Goal: Task Accomplishment & Management: Manage account settings

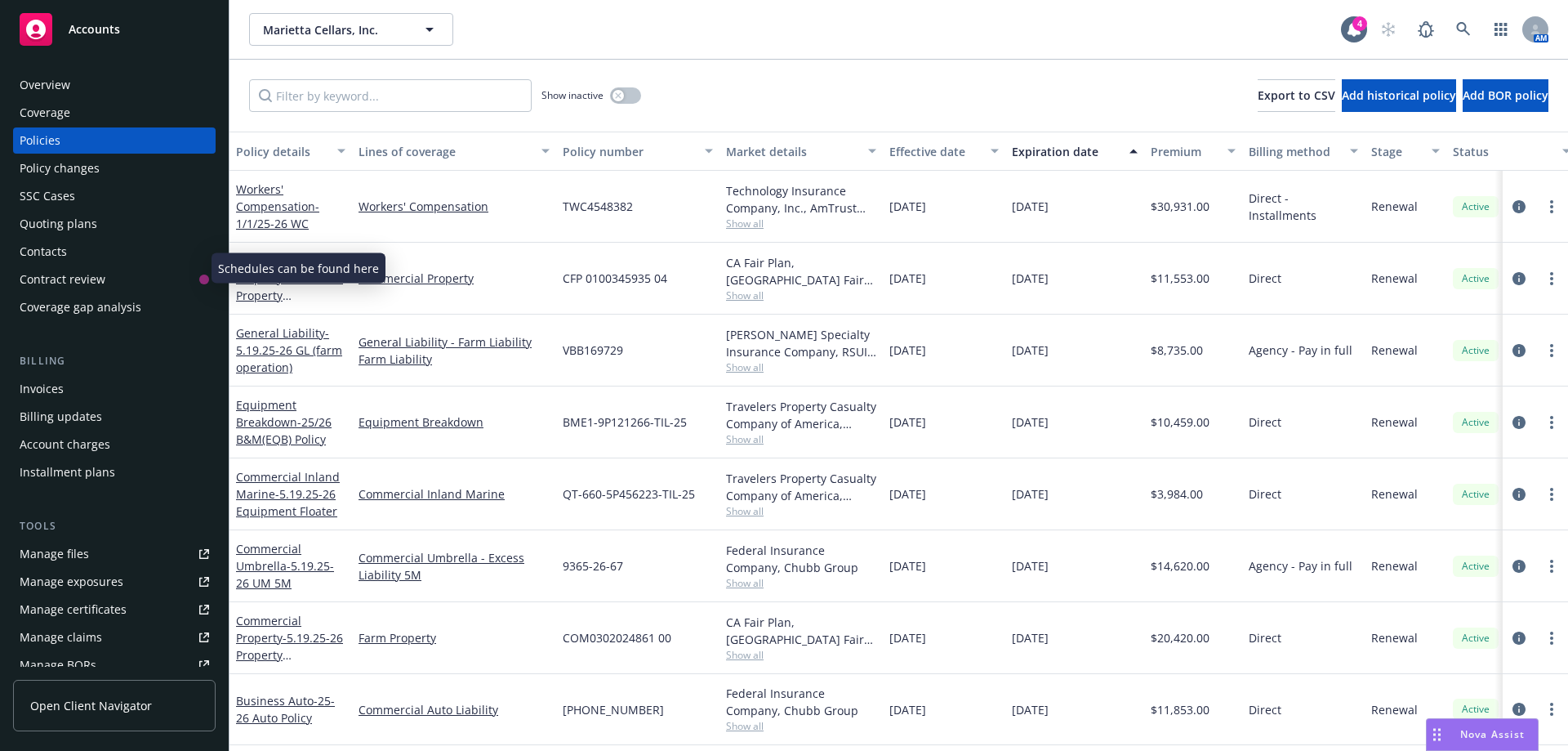
scroll to position [314, 0]
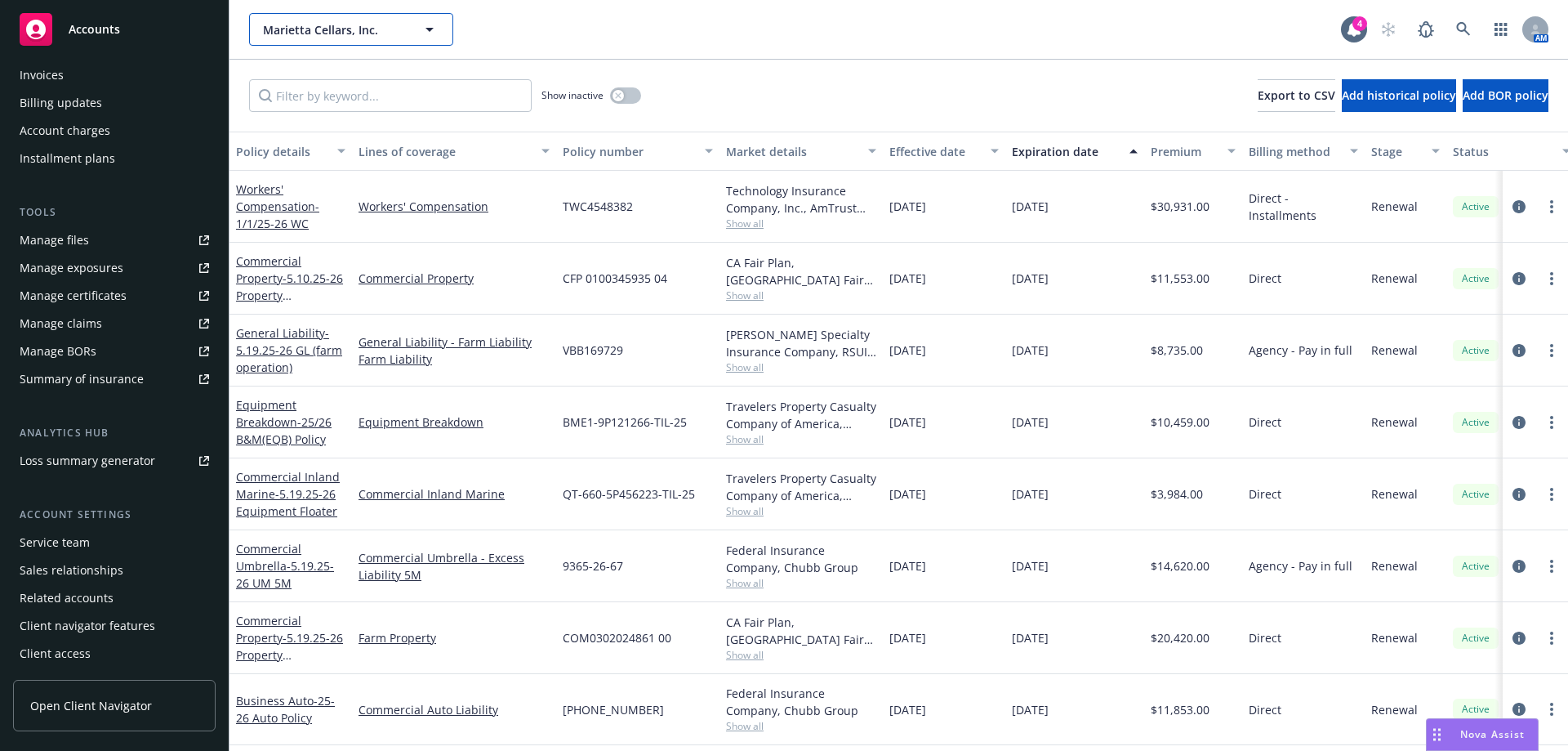
click at [389, 31] on span "Marietta Cellars, Inc." at bounding box center [334, 30] width 141 height 17
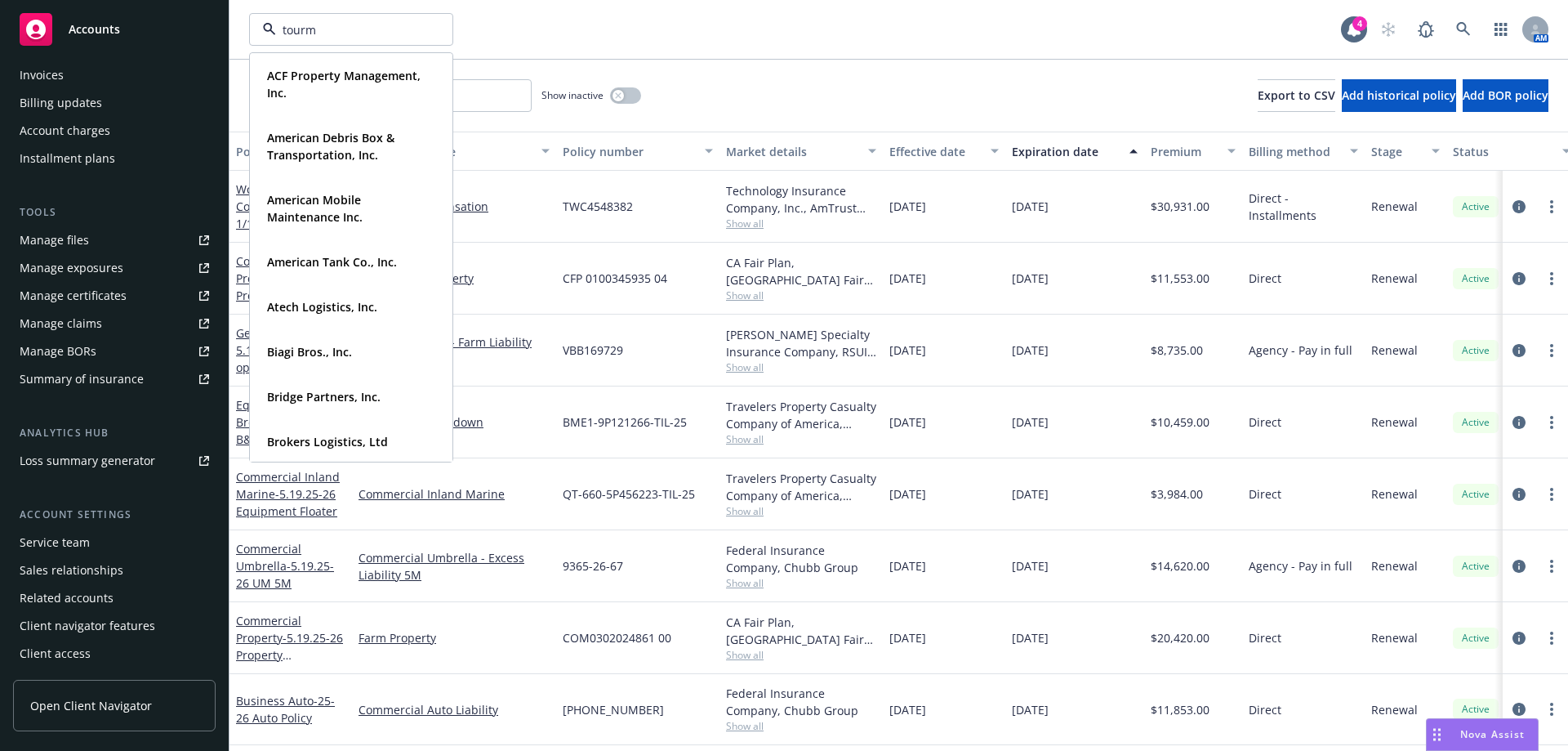
type input "tourma"
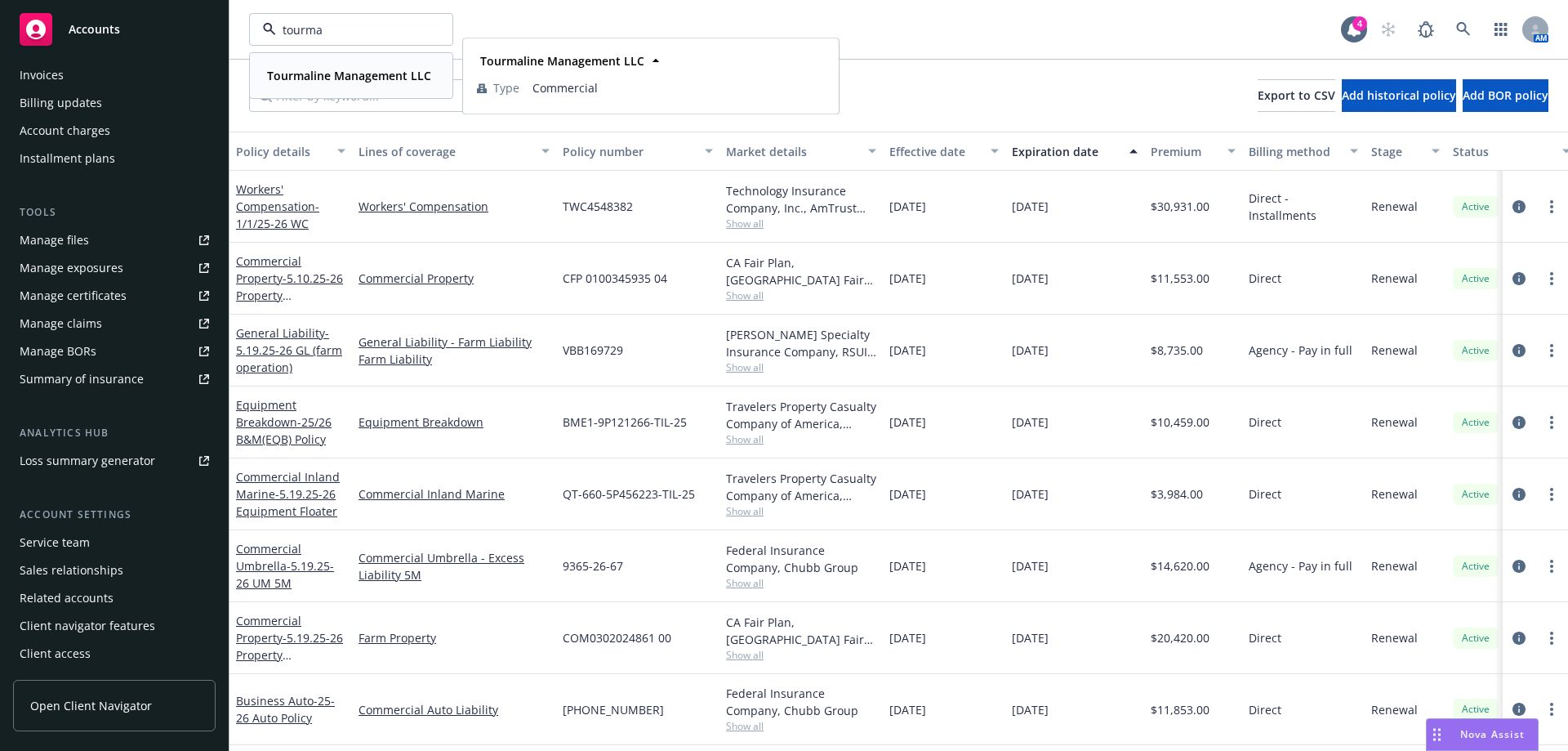
click at [392, 74] on strong "Tourmaline Management LLC" at bounding box center [349, 75] width 164 height 15
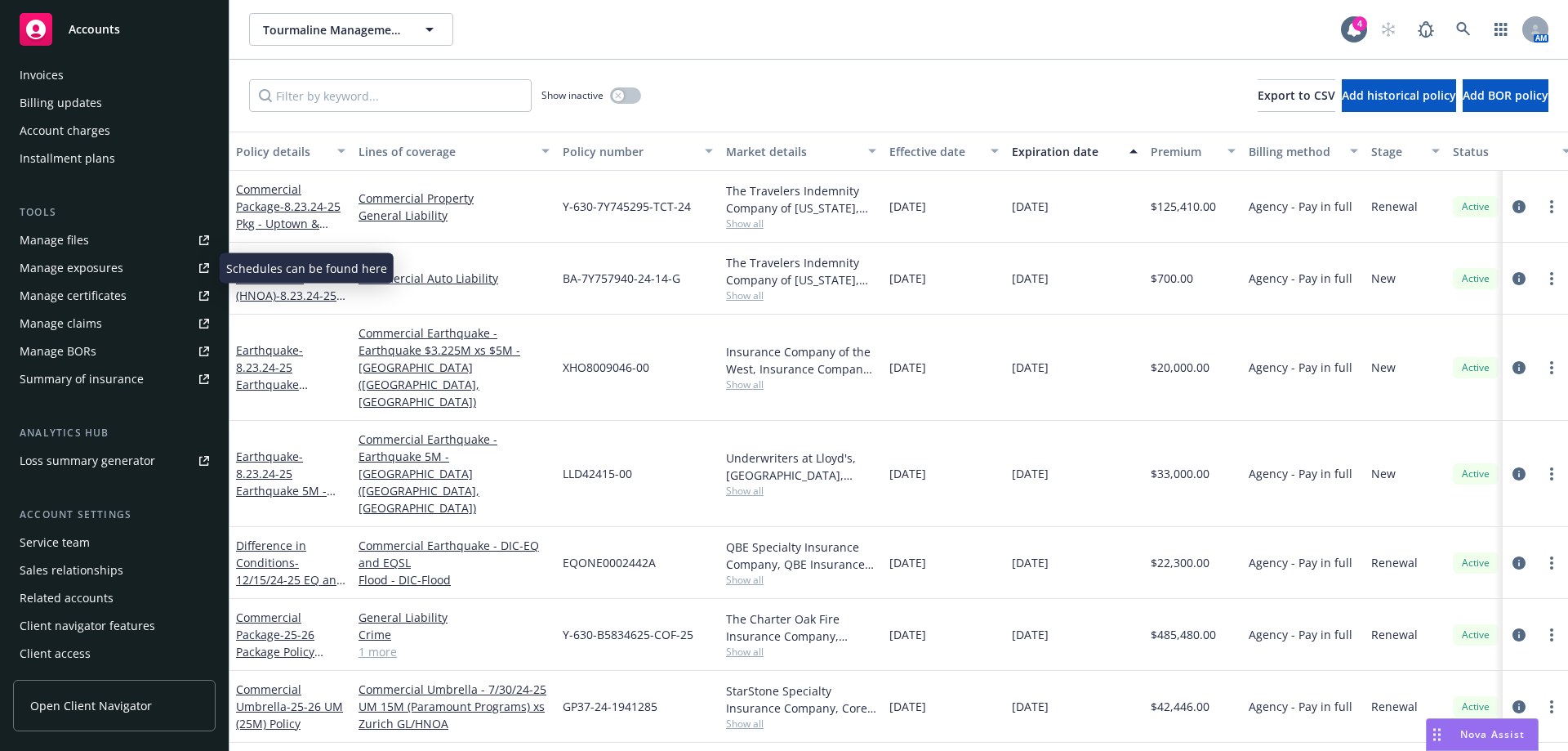
click at [50, 236] on div "Manage files" at bounding box center [54, 239] width 69 height 26
click at [54, 537] on div "Service team" at bounding box center [54, 542] width 70 height 26
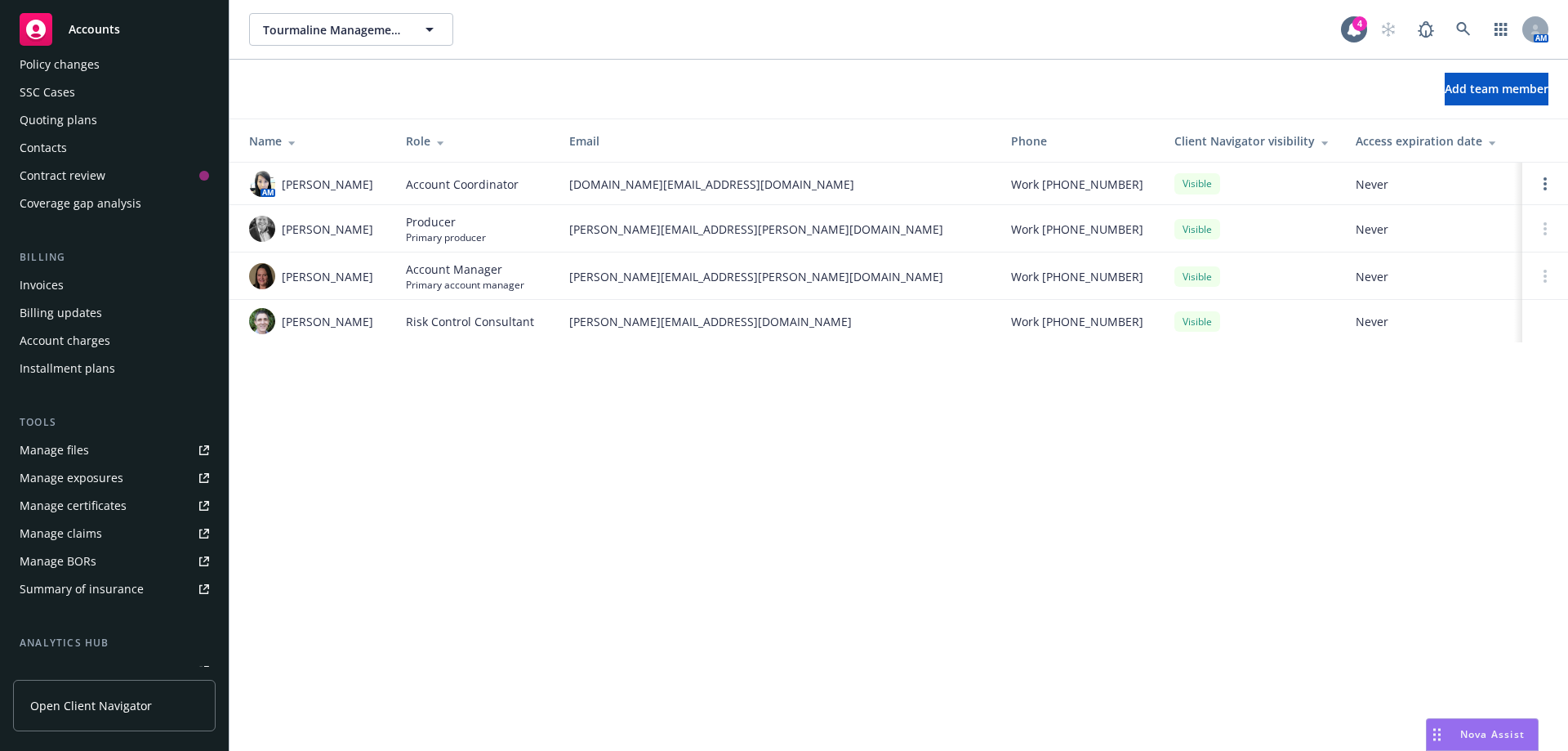
scroll to position [69, 0]
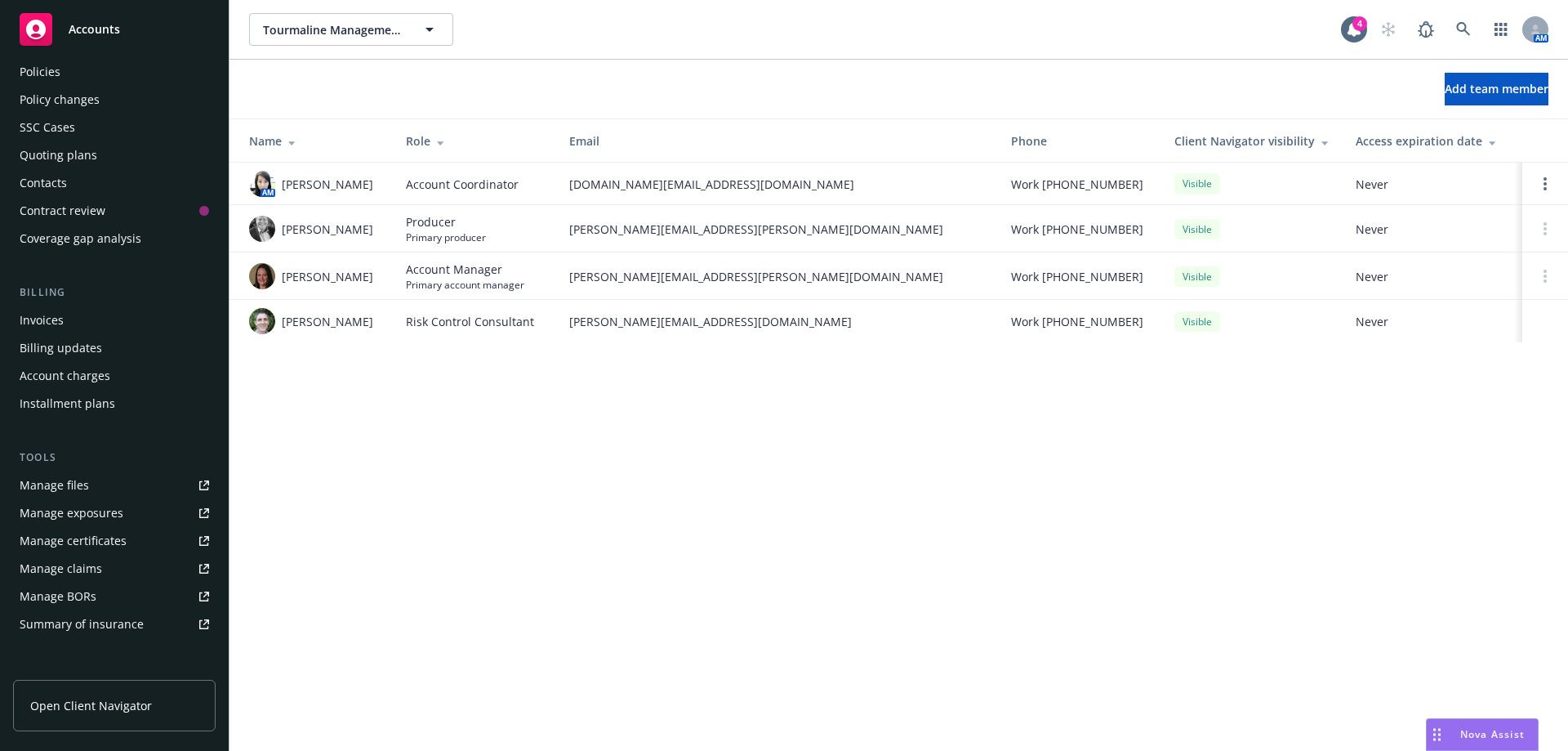
click at [42, 327] on div "Invoices" at bounding box center [41, 320] width 44 height 26
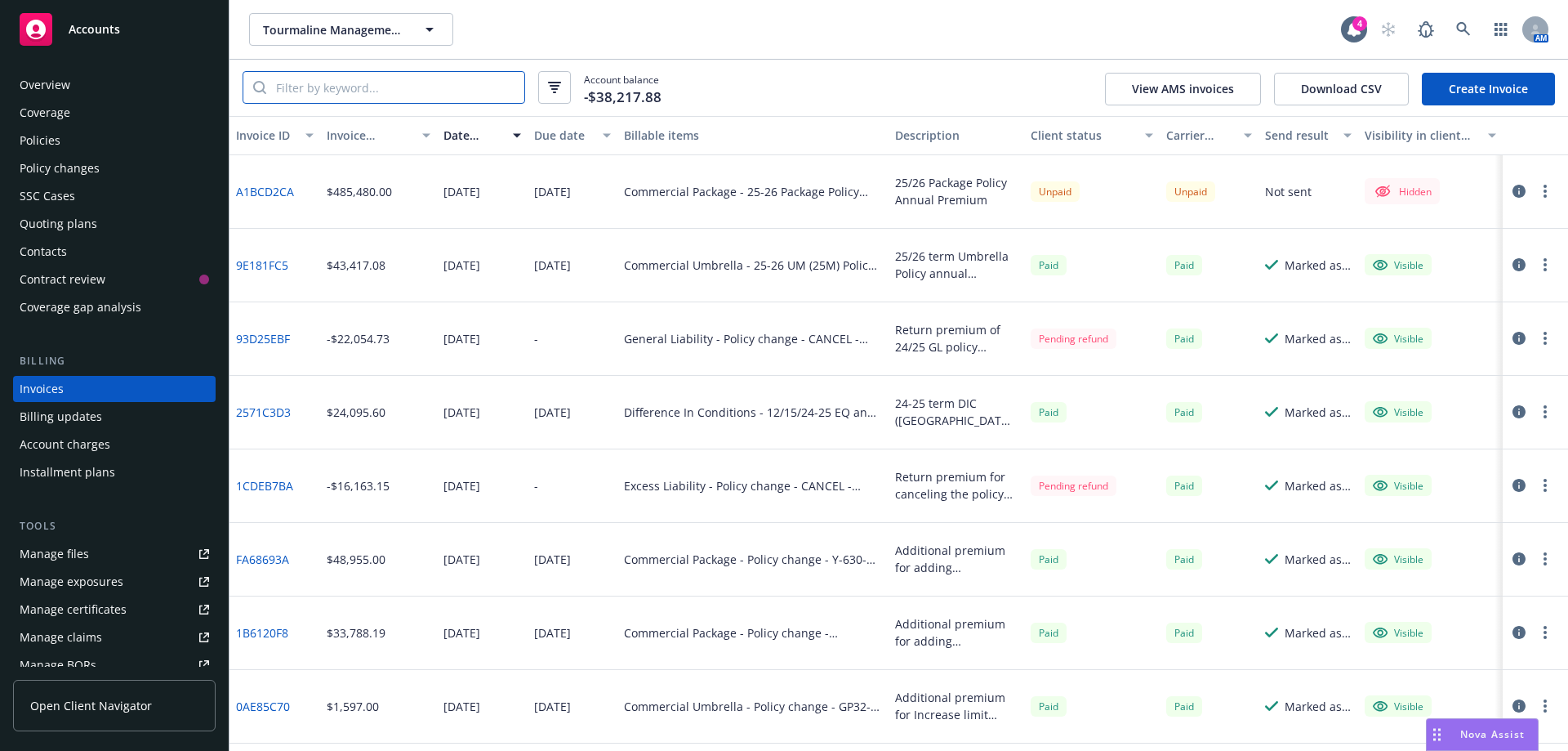
click at [307, 88] on input "search" at bounding box center [395, 87] width 258 height 31
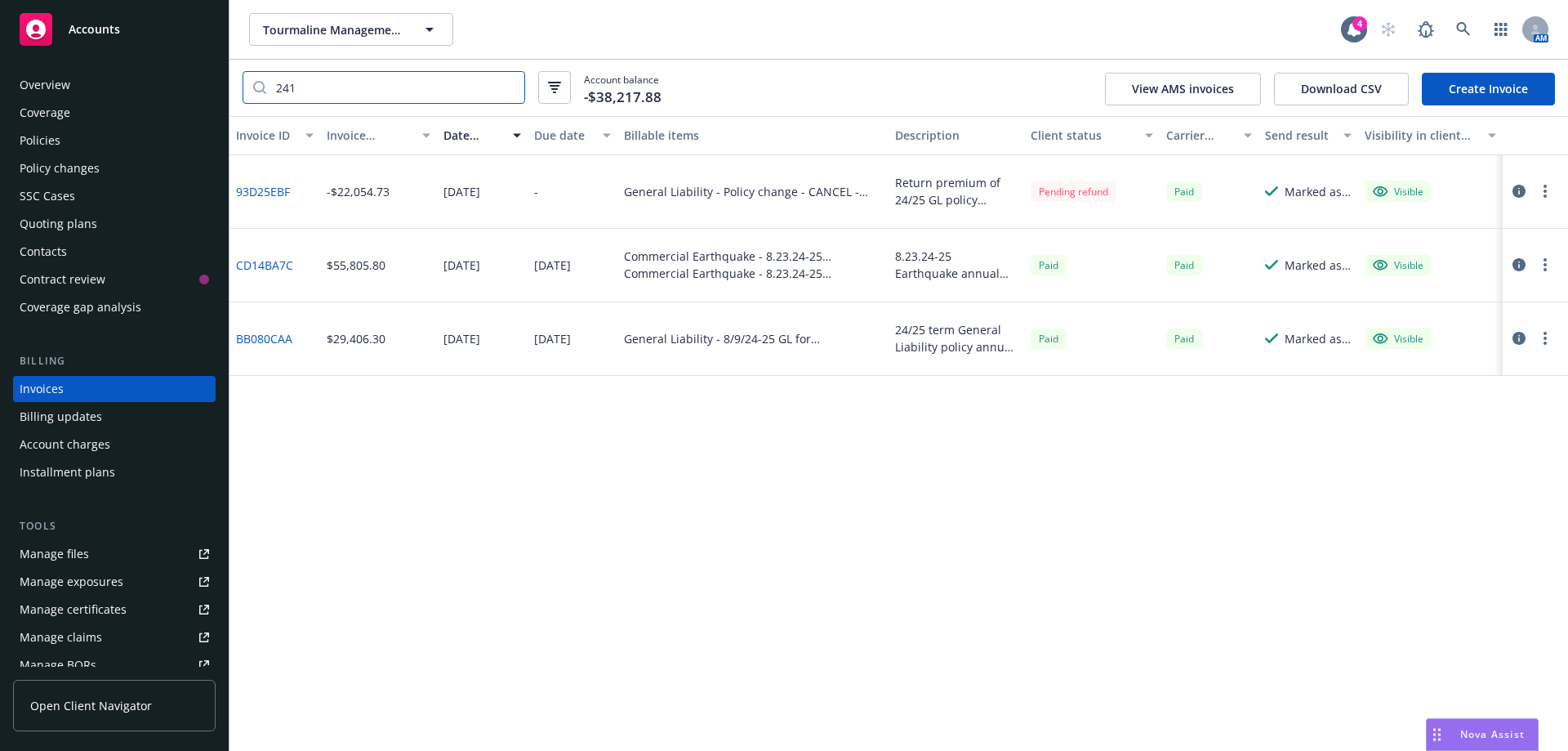
type input "241"
drag, startPoint x: 348, startPoint y: 90, endPoint x: 234, endPoint y: 103, distance: 114.7
click at [234, 103] on div "241 Account balance -$38,217.88 View AMS invoices Download CSV Create Invoice" at bounding box center [898, 88] width 1338 height 56
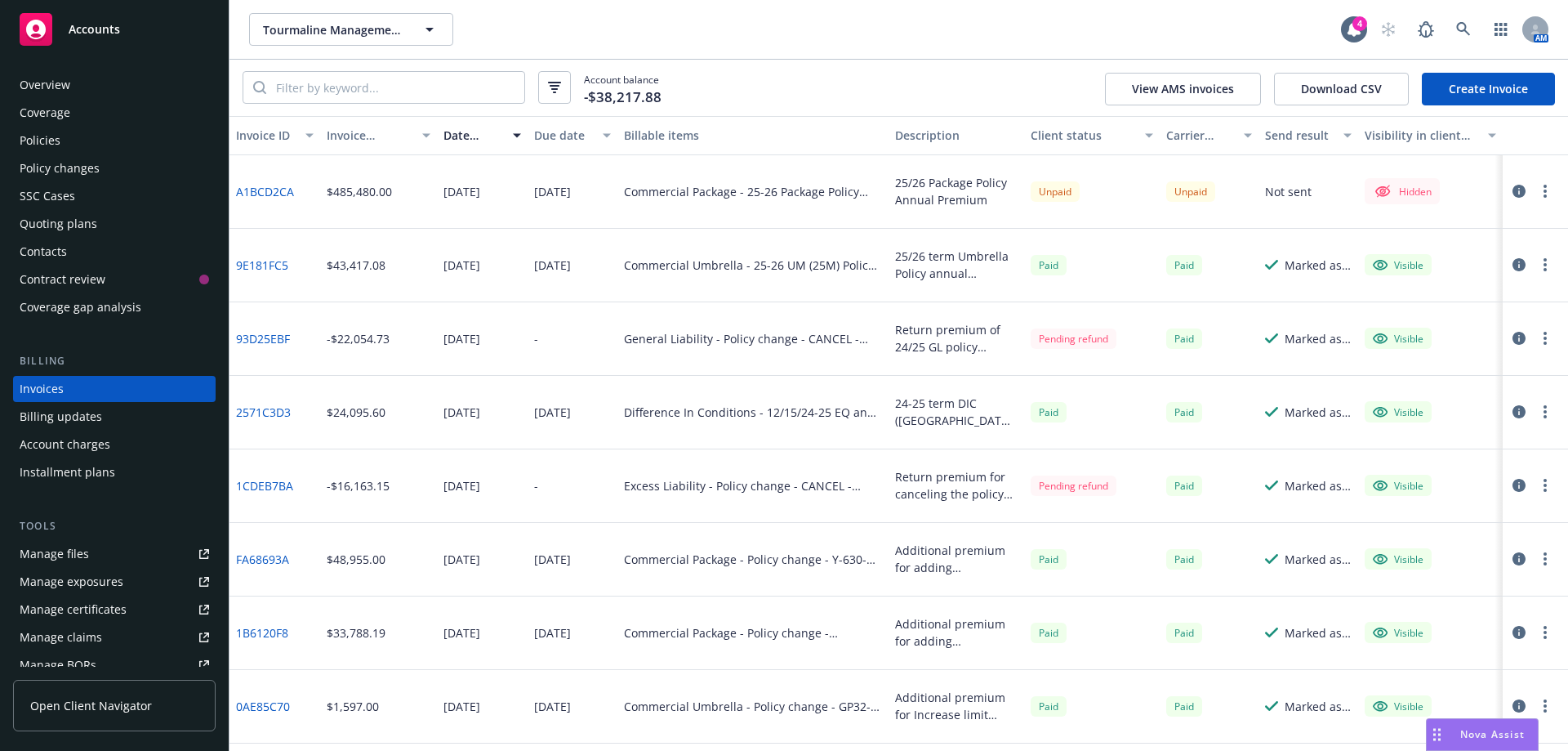
click at [28, 557] on div "Manage files" at bounding box center [54, 553] width 69 height 26
click at [332, 39] on button "Tourmaline Management LLC" at bounding box center [351, 30] width 205 height 33
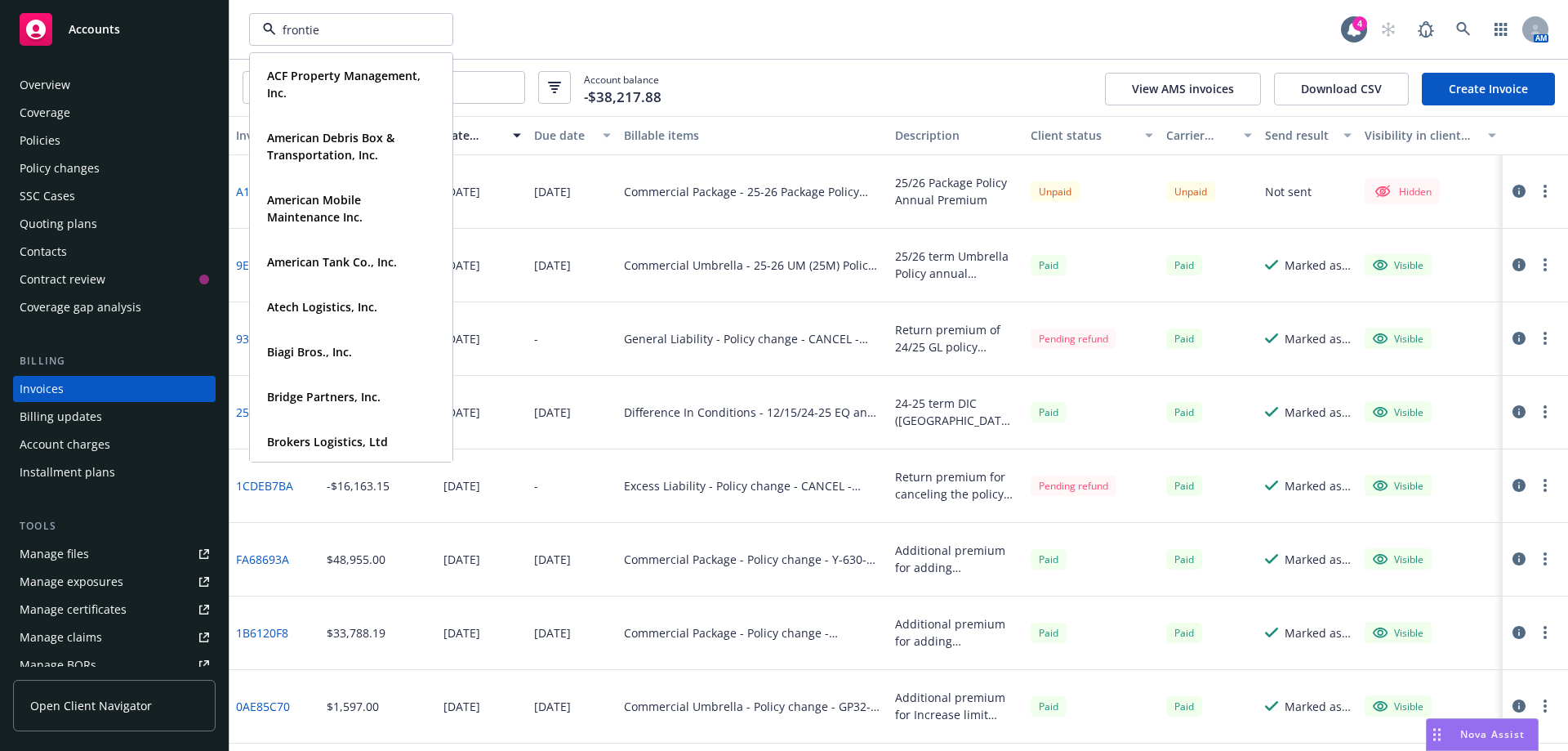
type input "frontier"
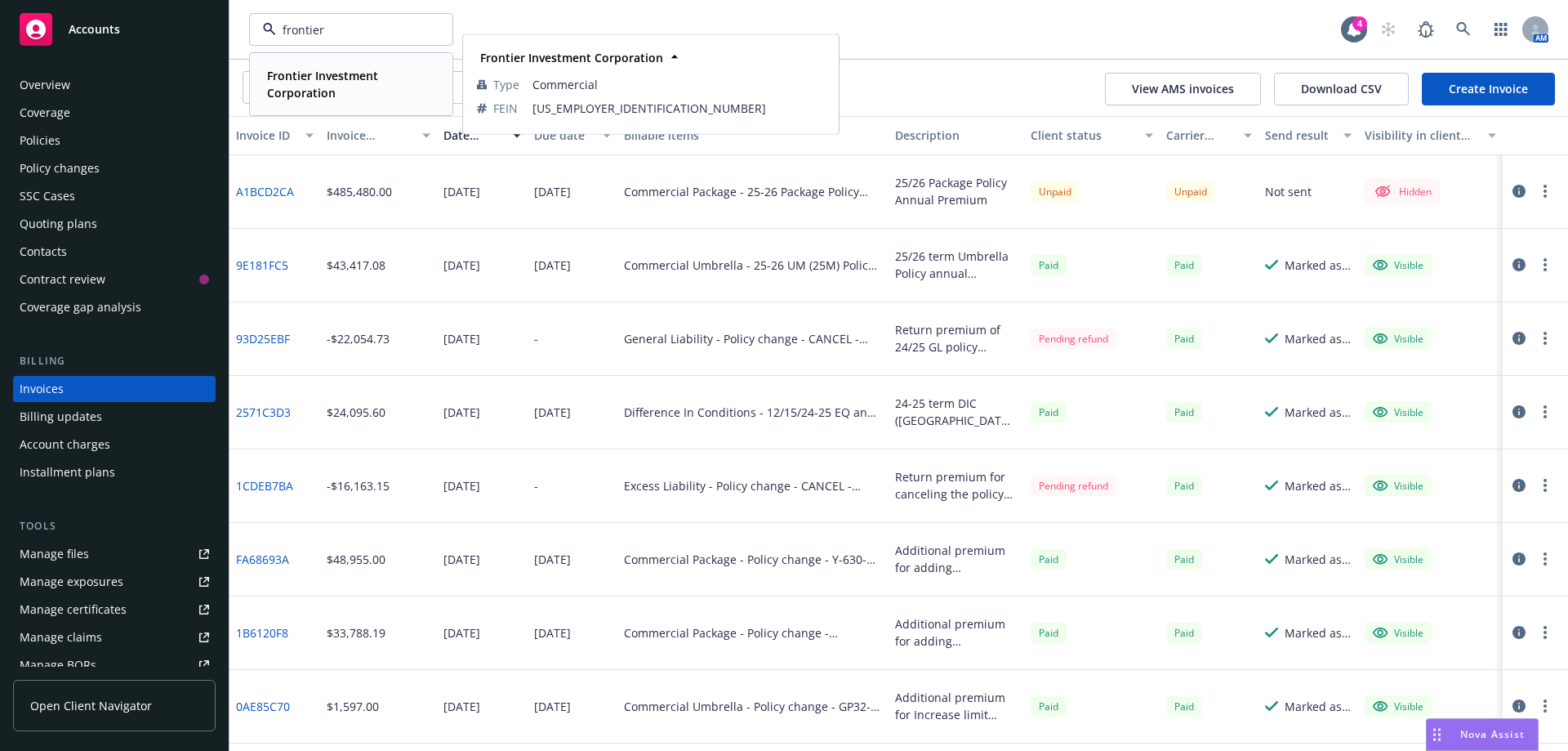
click at [300, 91] on strong "Frontier Investment Corporation" at bounding box center [322, 84] width 111 height 33
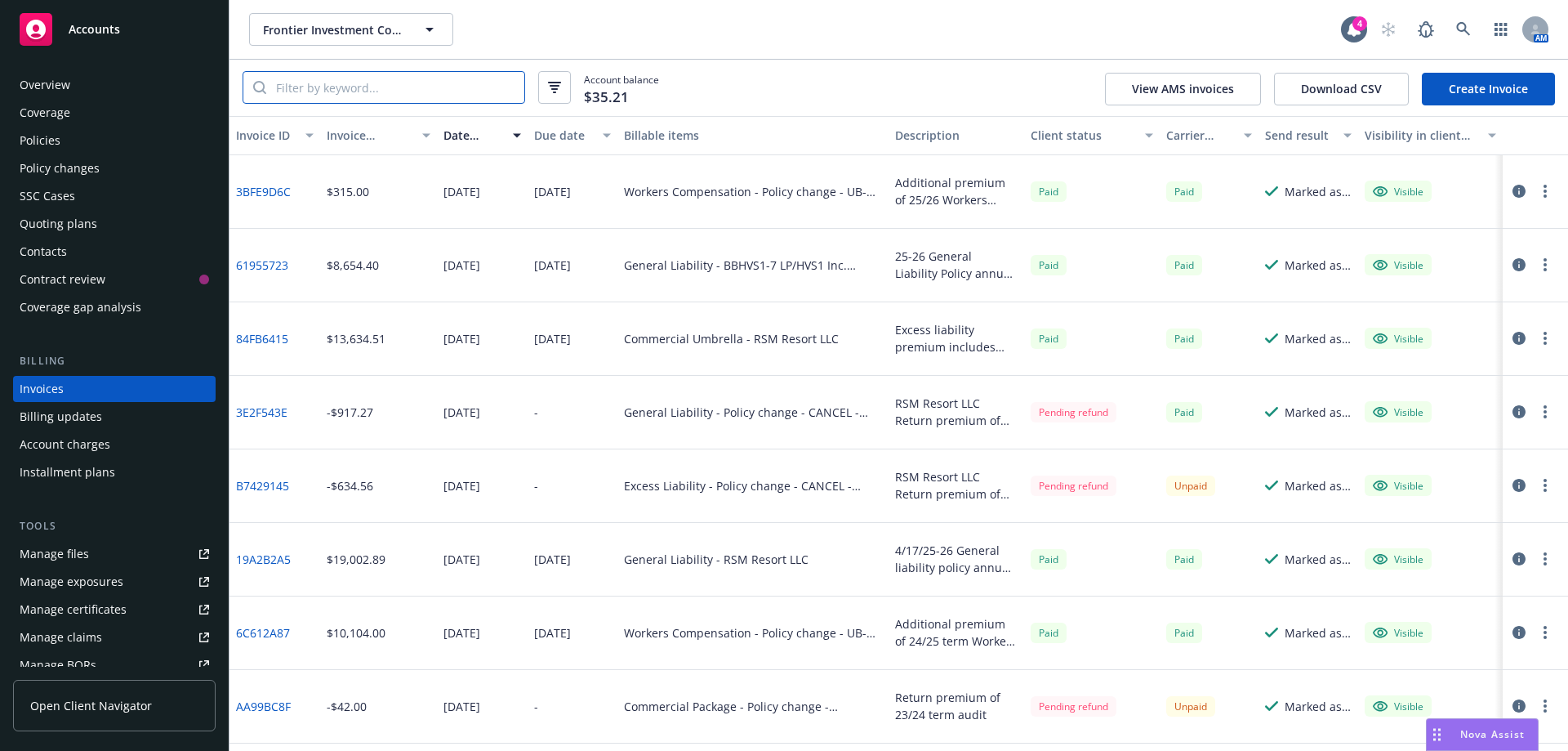
click at [280, 89] on input "search" at bounding box center [395, 87] width 258 height 31
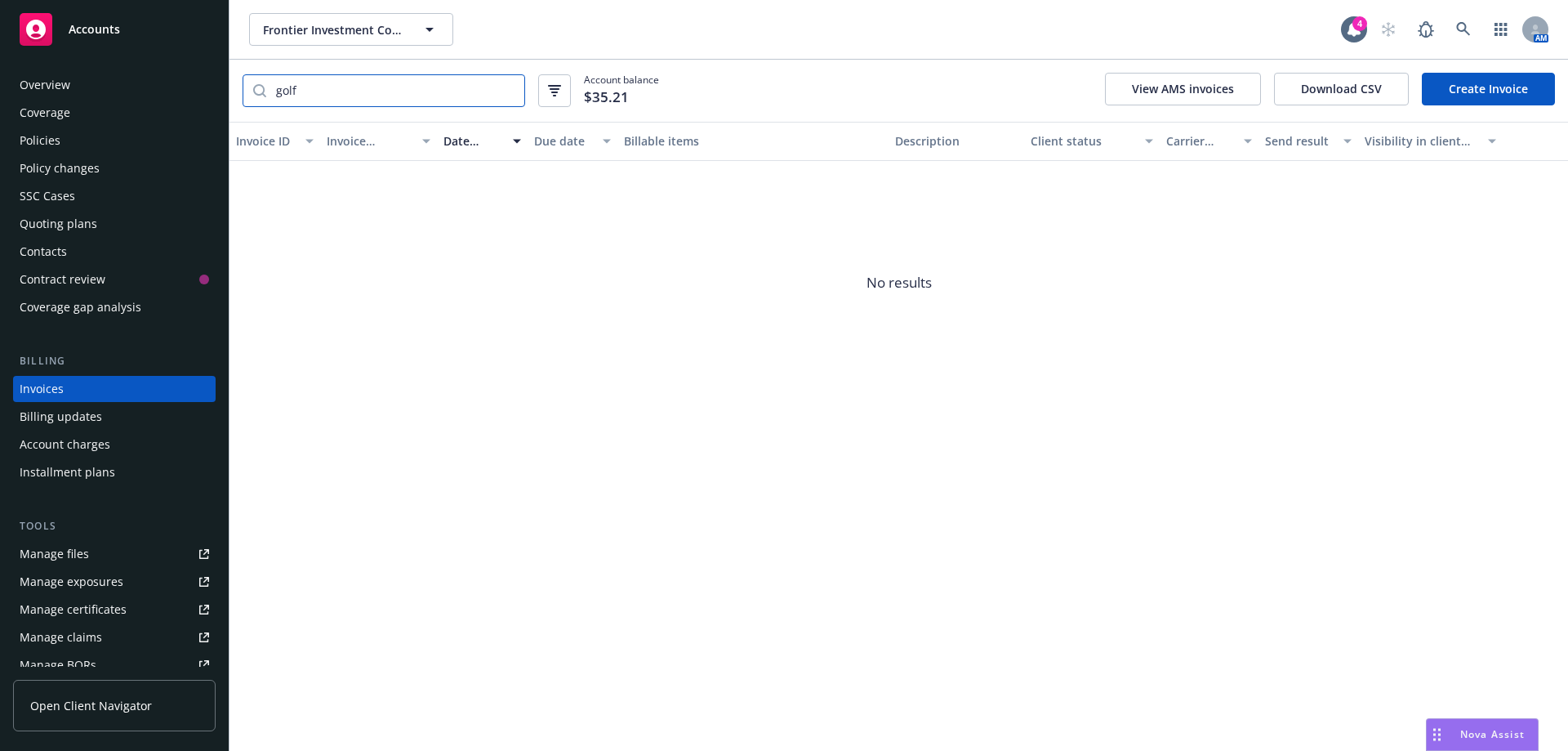
type input "golf"
click at [55, 142] on div "Policies" at bounding box center [40, 140] width 41 height 26
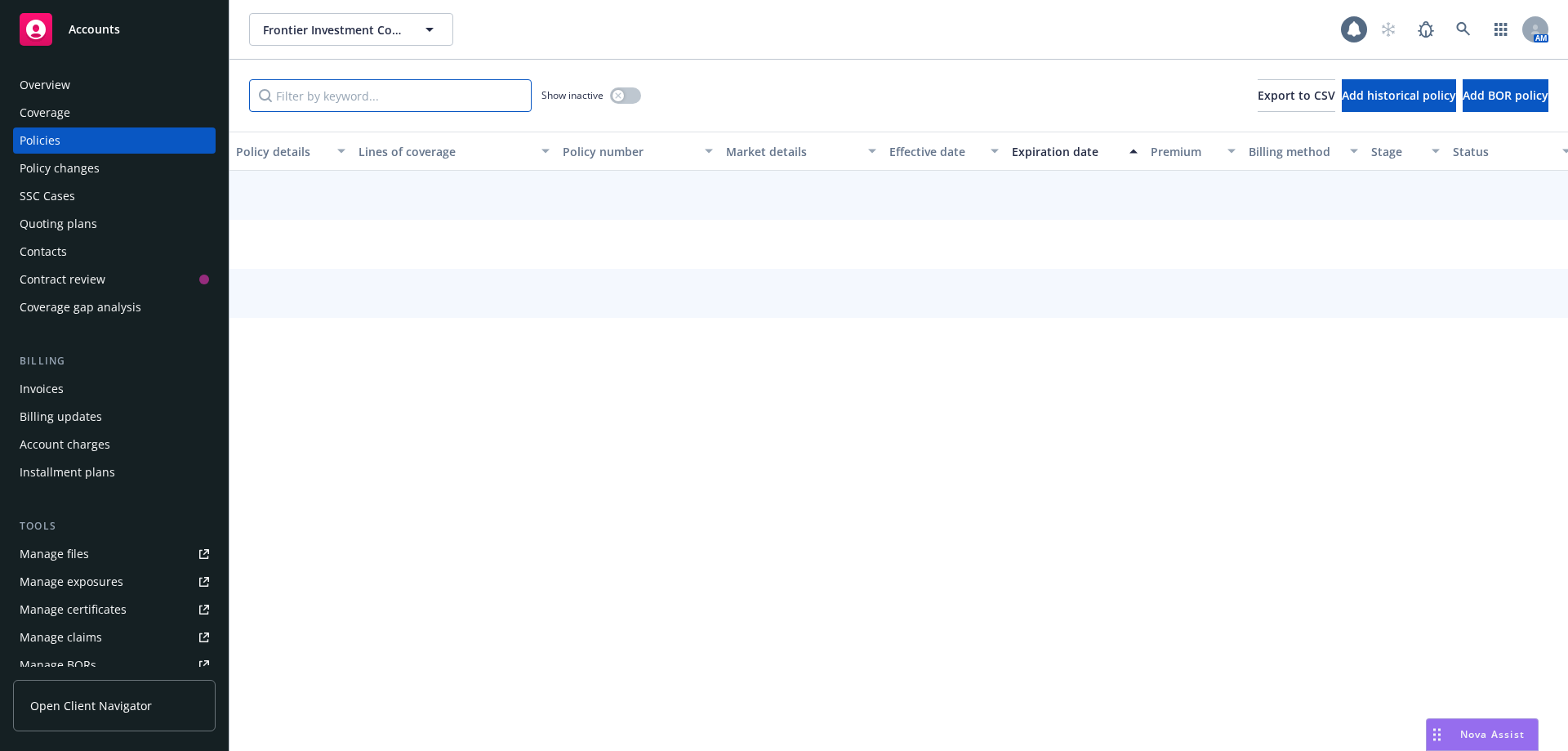
click at [303, 108] on input "Filter by keyword..." at bounding box center [390, 96] width 283 height 33
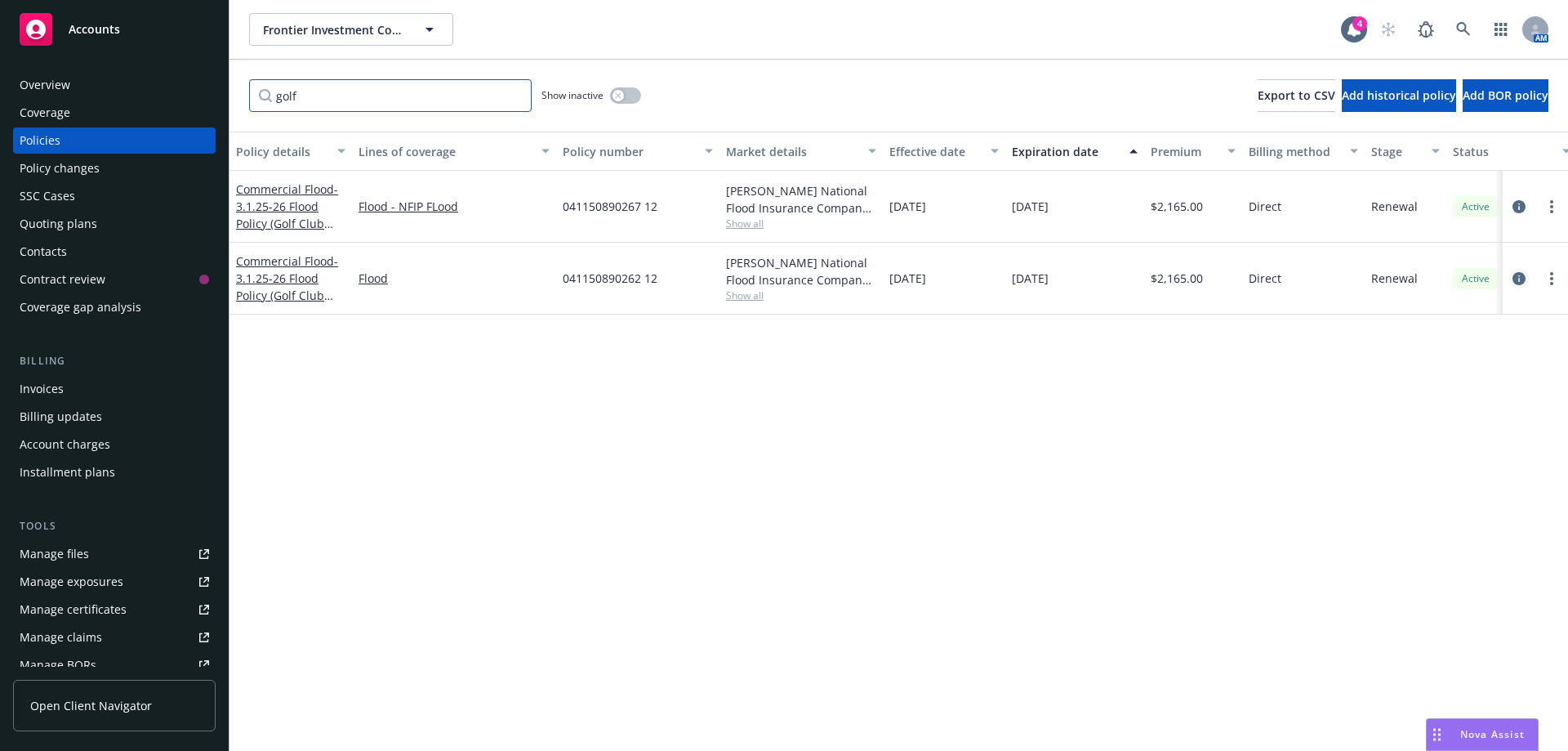
type input "golf"
click at [1517, 280] on icon "circleInformation" at bounding box center [1520, 279] width 14 height 14
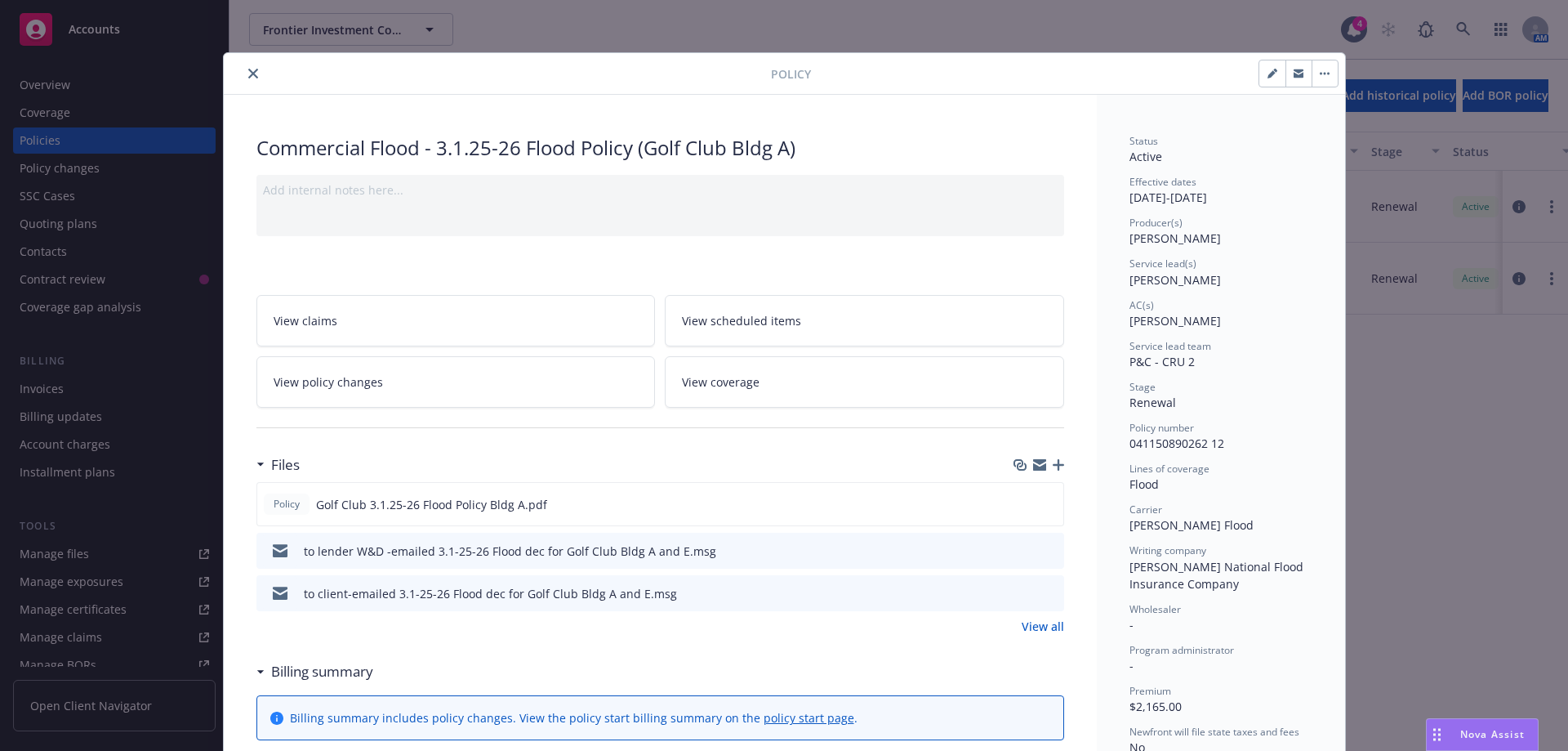
drag, startPoint x: 245, startPoint y: 71, endPoint x: 137, endPoint y: 240, distance: 200.6
click at [248, 71] on icon "close" at bounding box center [253, 73] width 10 height 10
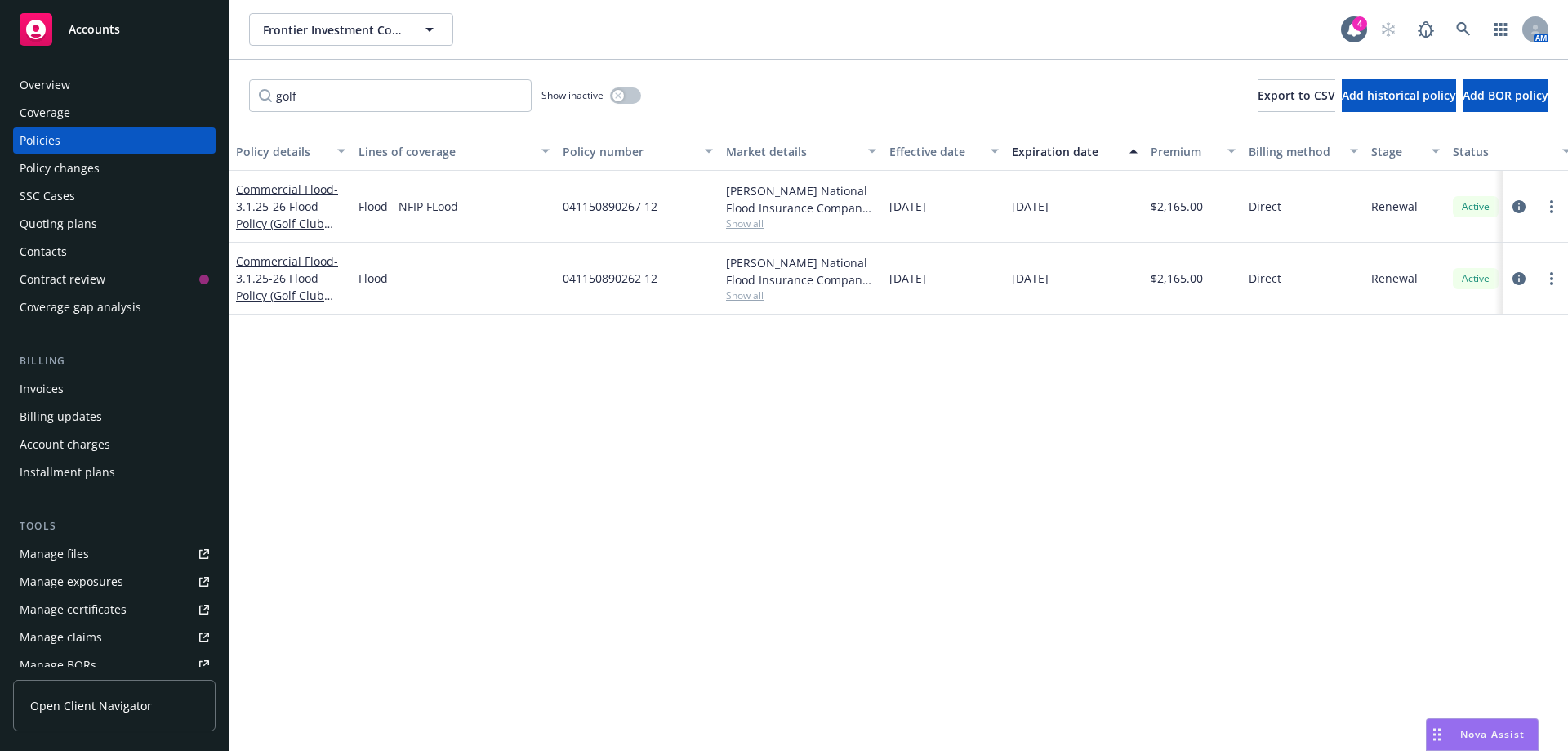
click at [64, 555] on div "Manage files" at bounding box center [54, 553] width 69 height 26
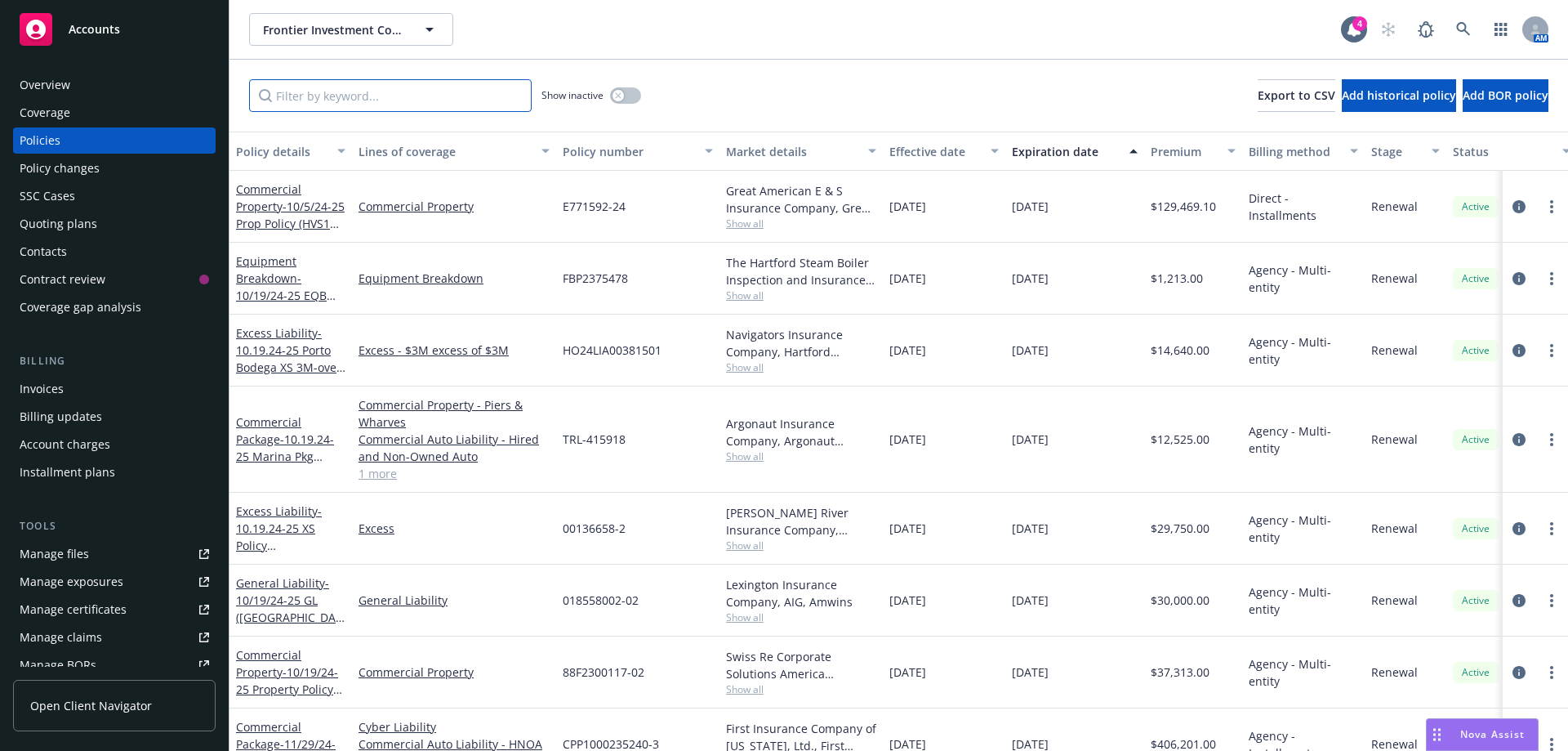
click at [319, 102] on input "Filter by keyword..." at bounding box center [390, 96] width 283 height 33
type input "l"
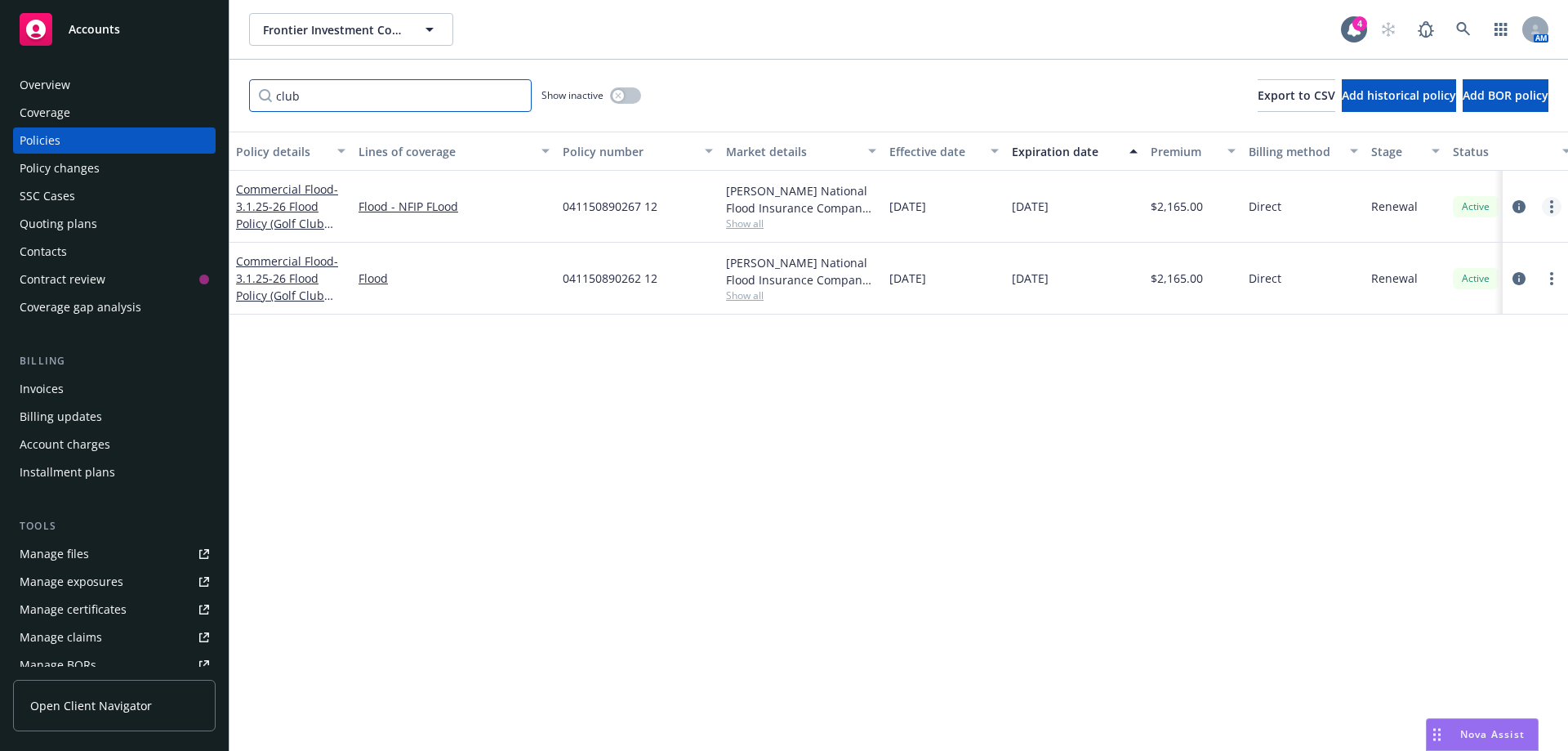
type input "club"
drag, startPoint x: 1552, startPoint y: 202, endPoint x: 1543, endPoint y: 215, distance: 15.8
click at [1551, 203] on circle "more" at bounding box center [1551, 201] width 3 height 3
click at [1424, 439] on link "Copy logging email" at bounding box center [1465, 436] width 192 height 33
click at [50, 550] on div "Manage files" at bounding box center [54, 553] width 69 height 26
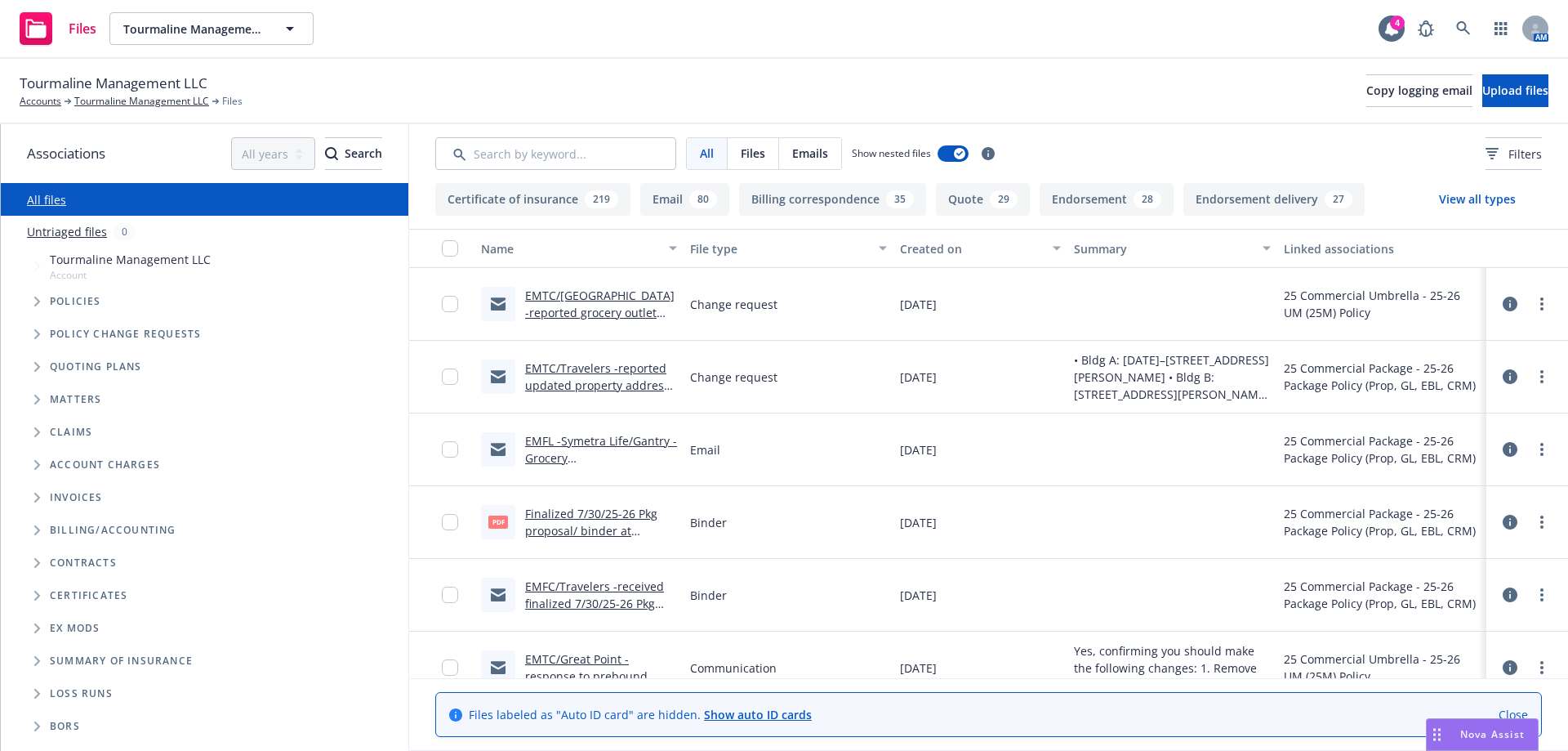
click at [33, 535] on span "Folder Tree Example" at bounding box center [37, 530] width 26 height 26
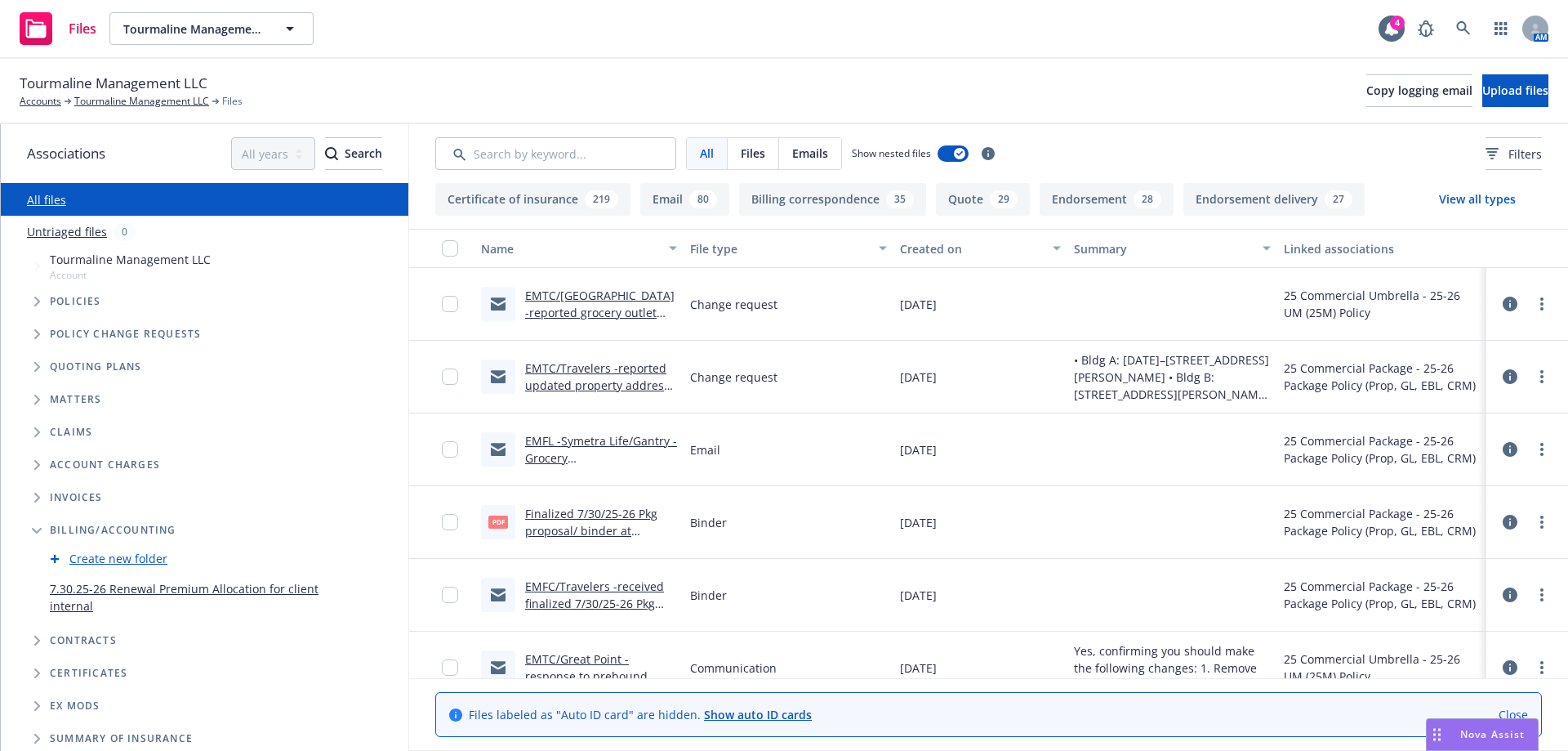
click at [80, 597] on link "7.30.25-26 Renewal Premium Allocation for client internal" at bounding box center [190, 598] width 280 height 35
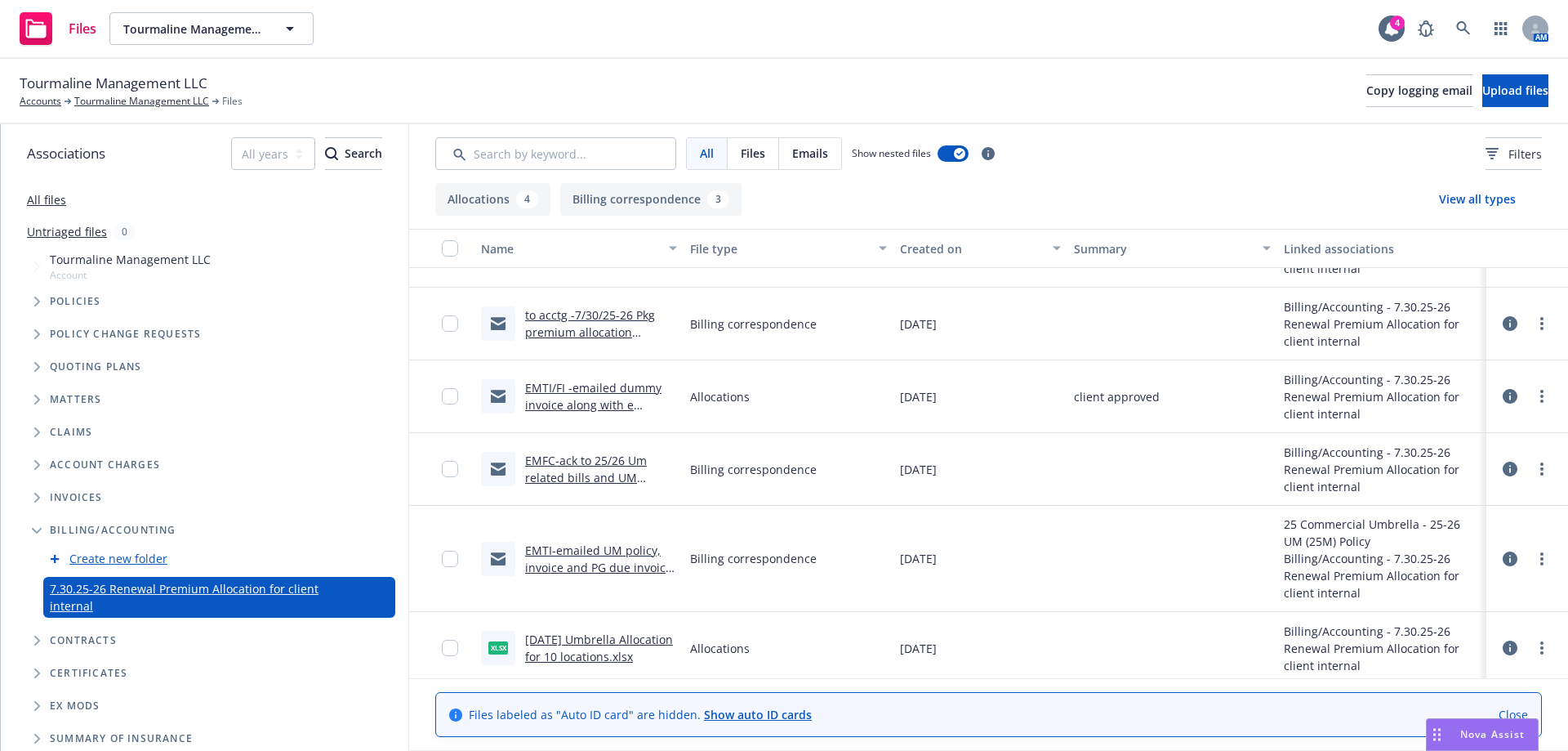
scroll to position [132, 0]
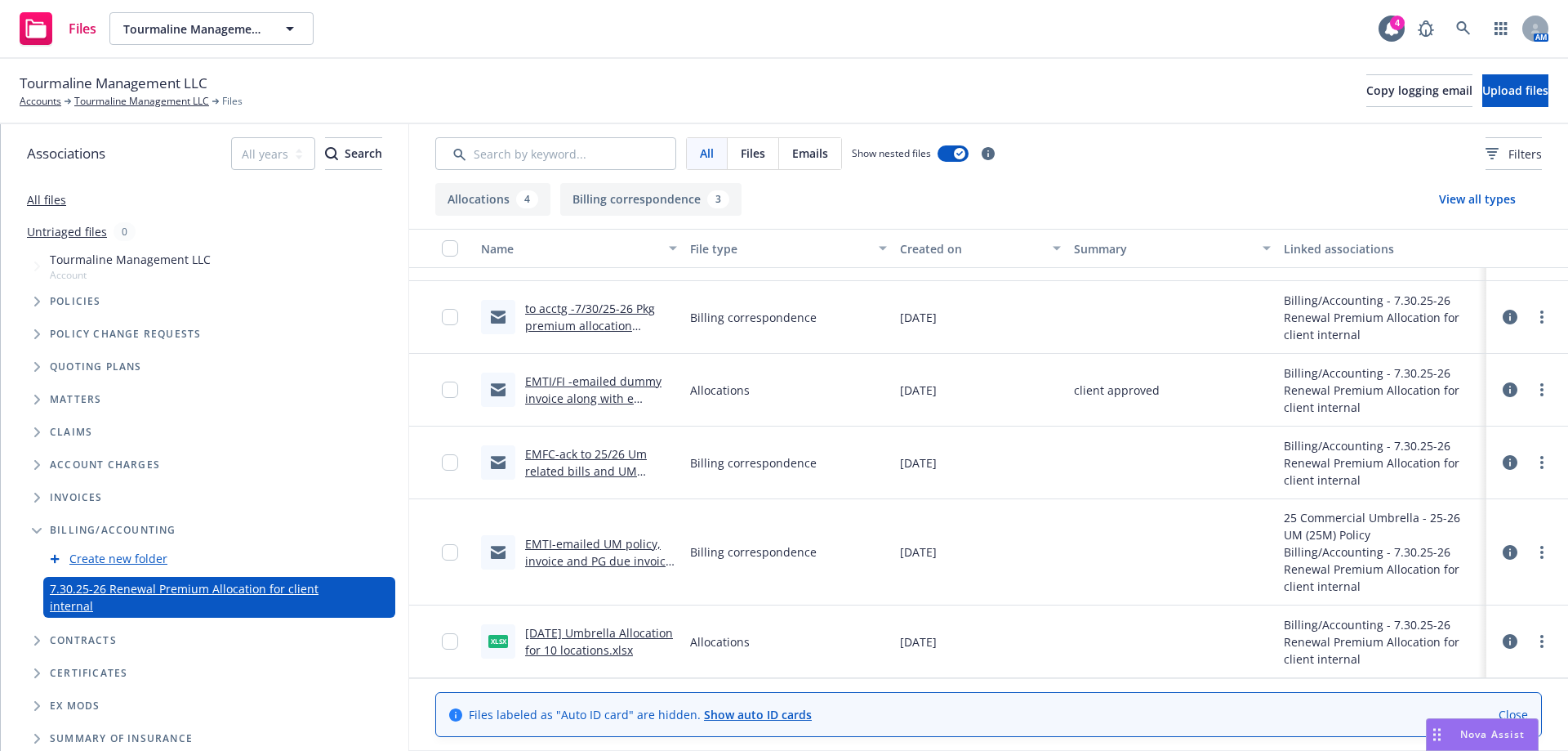
click at [584, 541] on link "EMTI-emailed UM policy, invoice and PG due invoice along with premium allocatio…" at bounding box center [598, 577] width 147 height 84
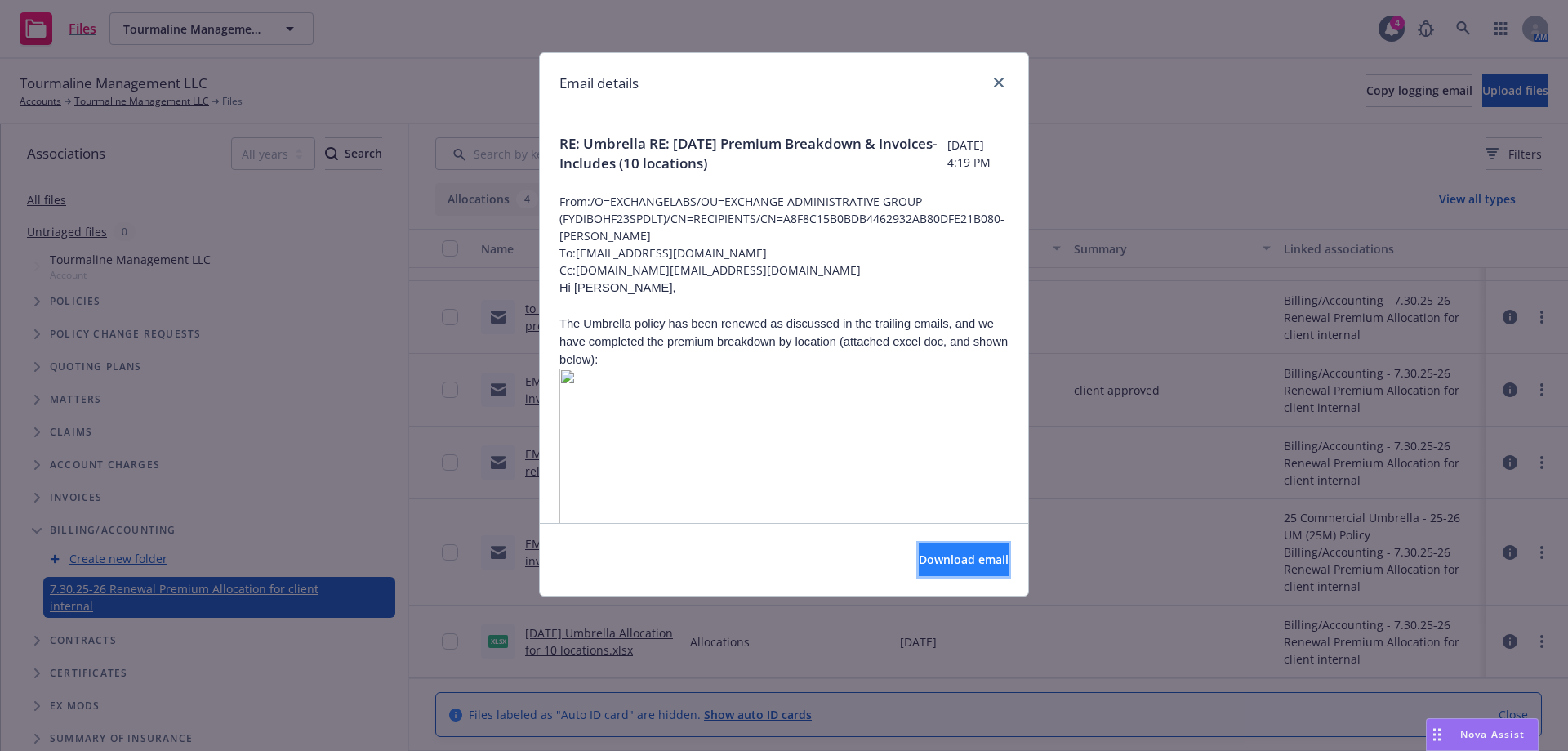
click at [940, 567] on span "Download email" at bounding box center [963, 559] width 90 height 15
click at [1001, 88] on link "close" at bounding box center [999, 82] width 19 height 19
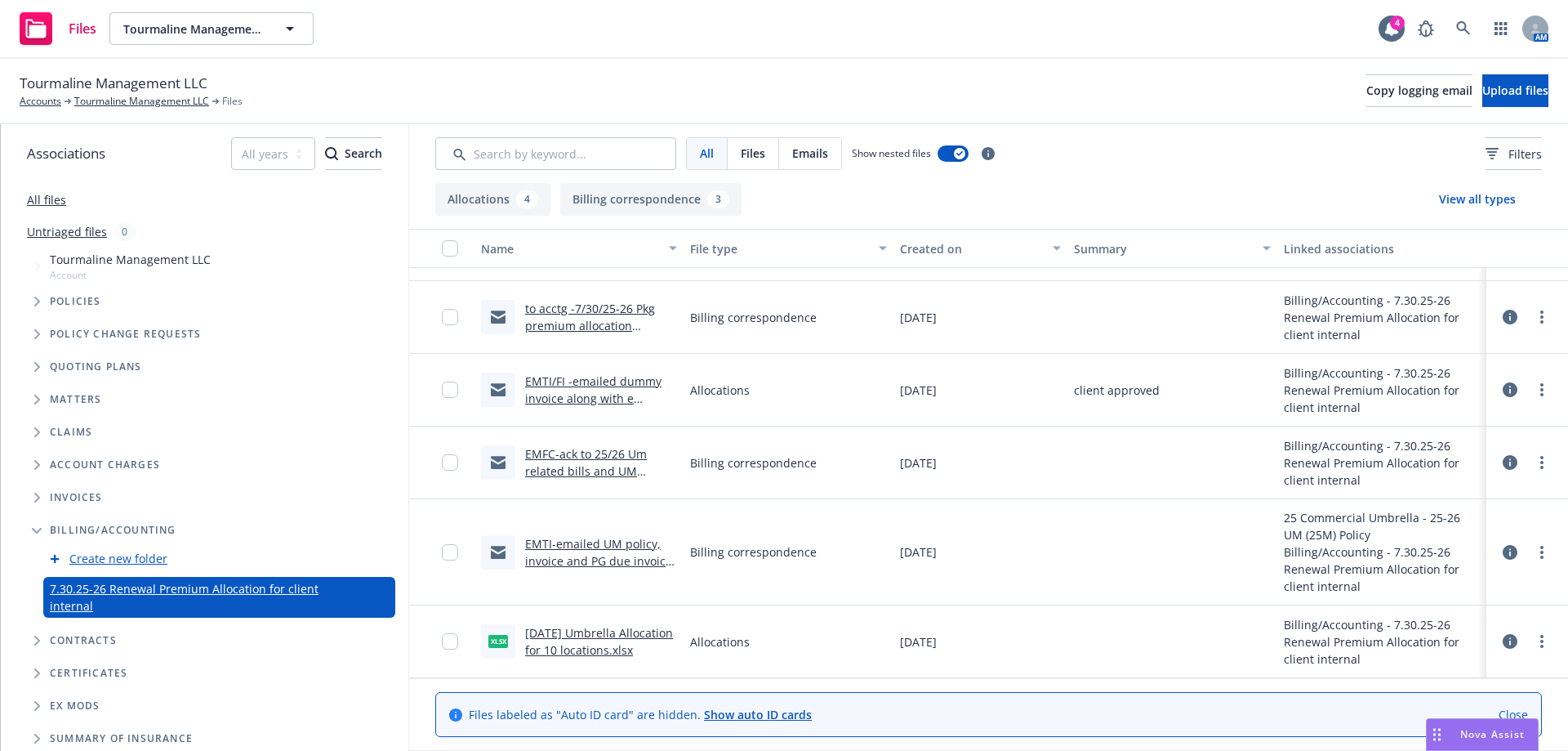
click at [1502, 554] on icon at bounding box center [1509, 552] width 14 height 14
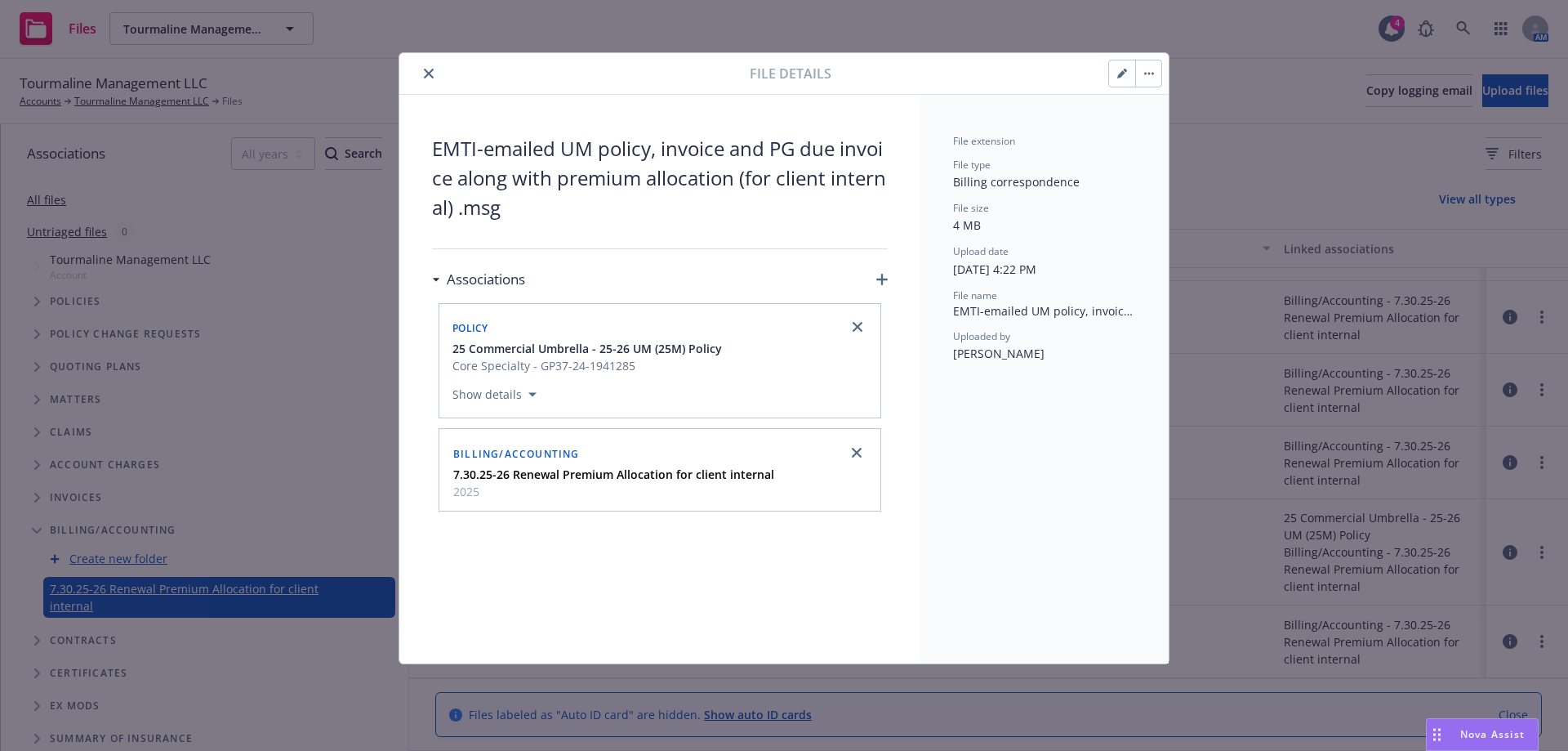
click at [428, 74] on icon "close" at bounding box center [428, 73] width 10 height 10
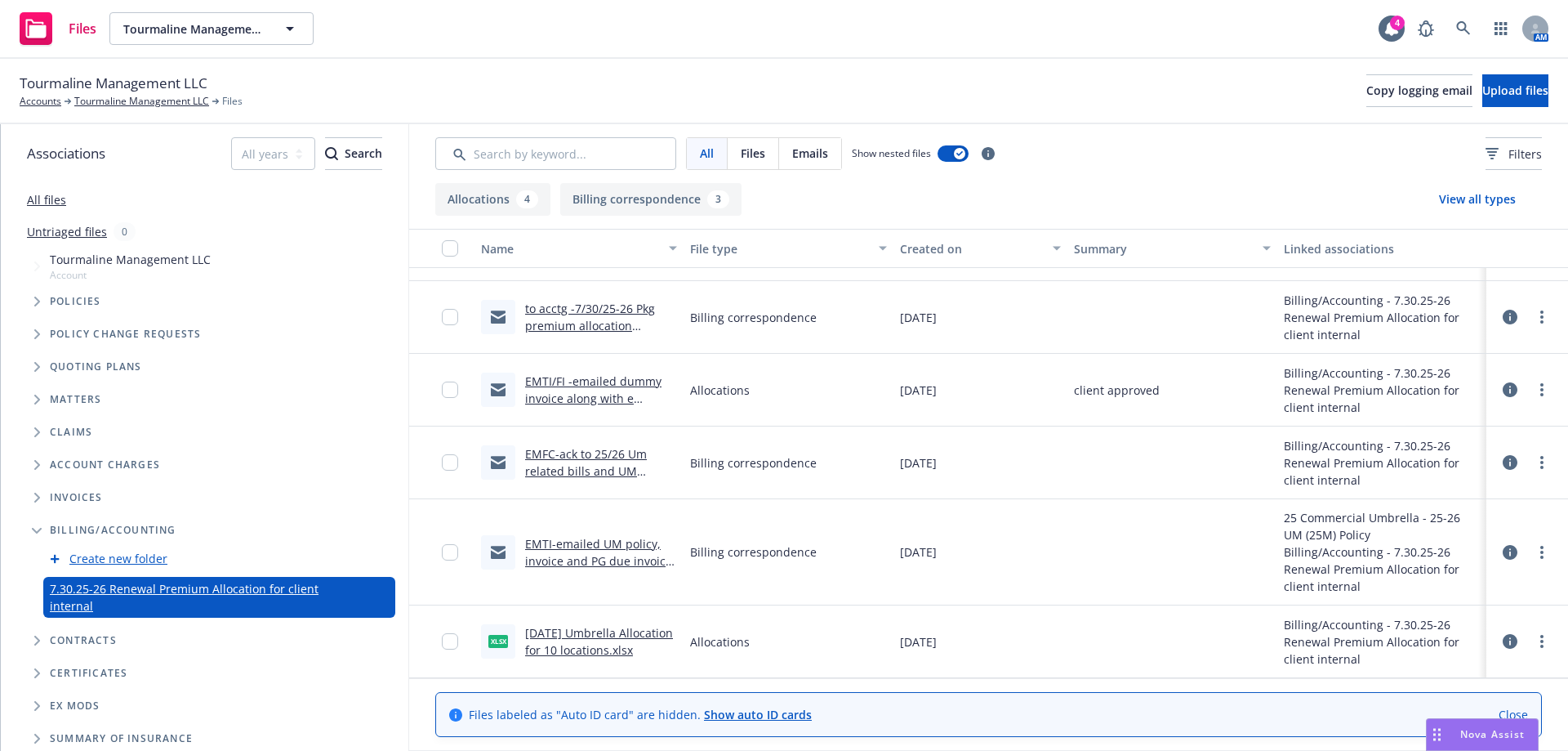
click at [620, 547] on link "EMTI-emailed UM policy, invoice and PG due invoice along with premium allocatio…" at bounding box center [598, 577] width 147 height 84
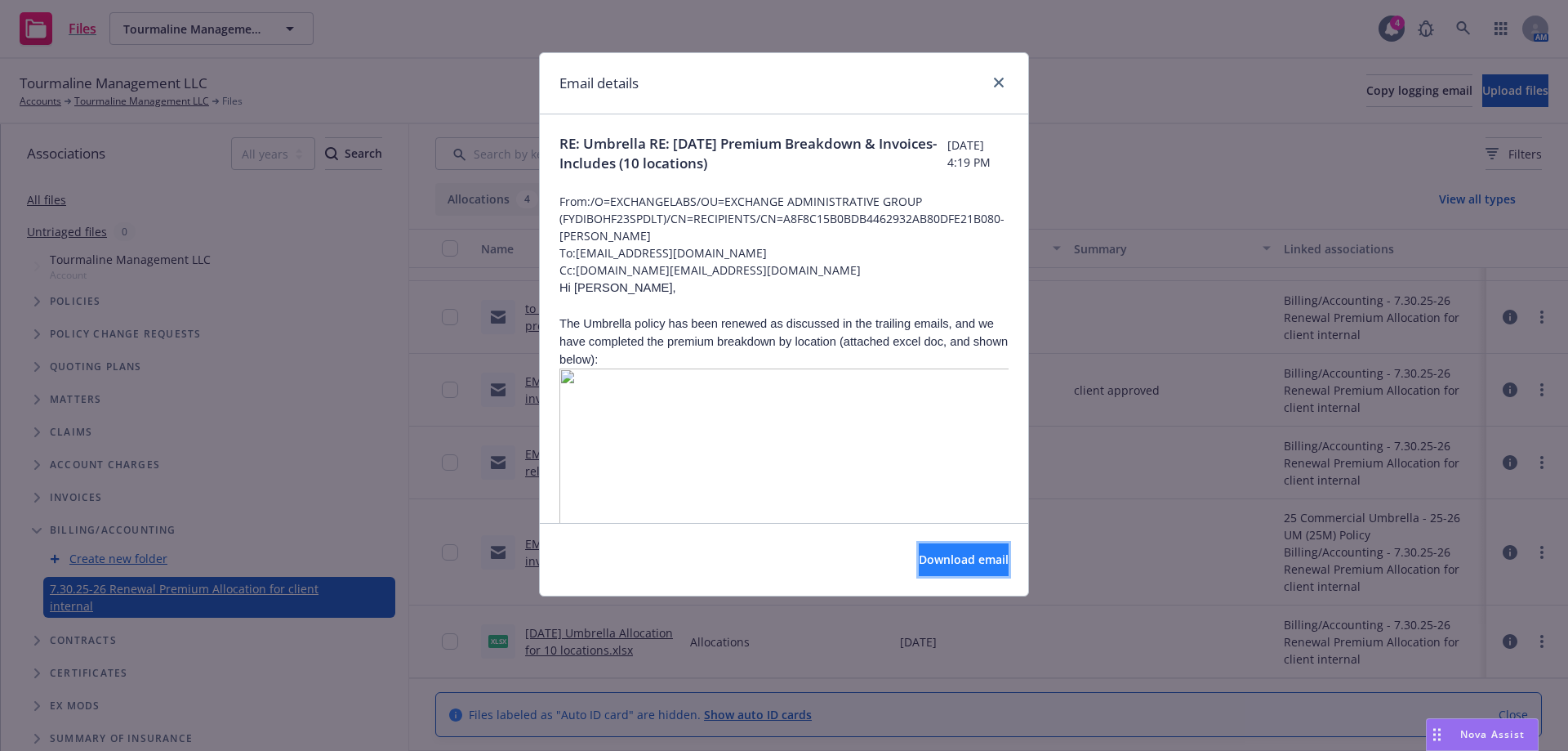
click at [919, 558] on span "Download email" at bounding box center [963, 559] width 90 height 15
drag, startPoint x: 1000, startPoint y: 83, endPoint x: 896, endPoint y: 88, distance: 104.1
click at [993, 83] on link "close" at bounding box center [999, 82] width 19 height 19
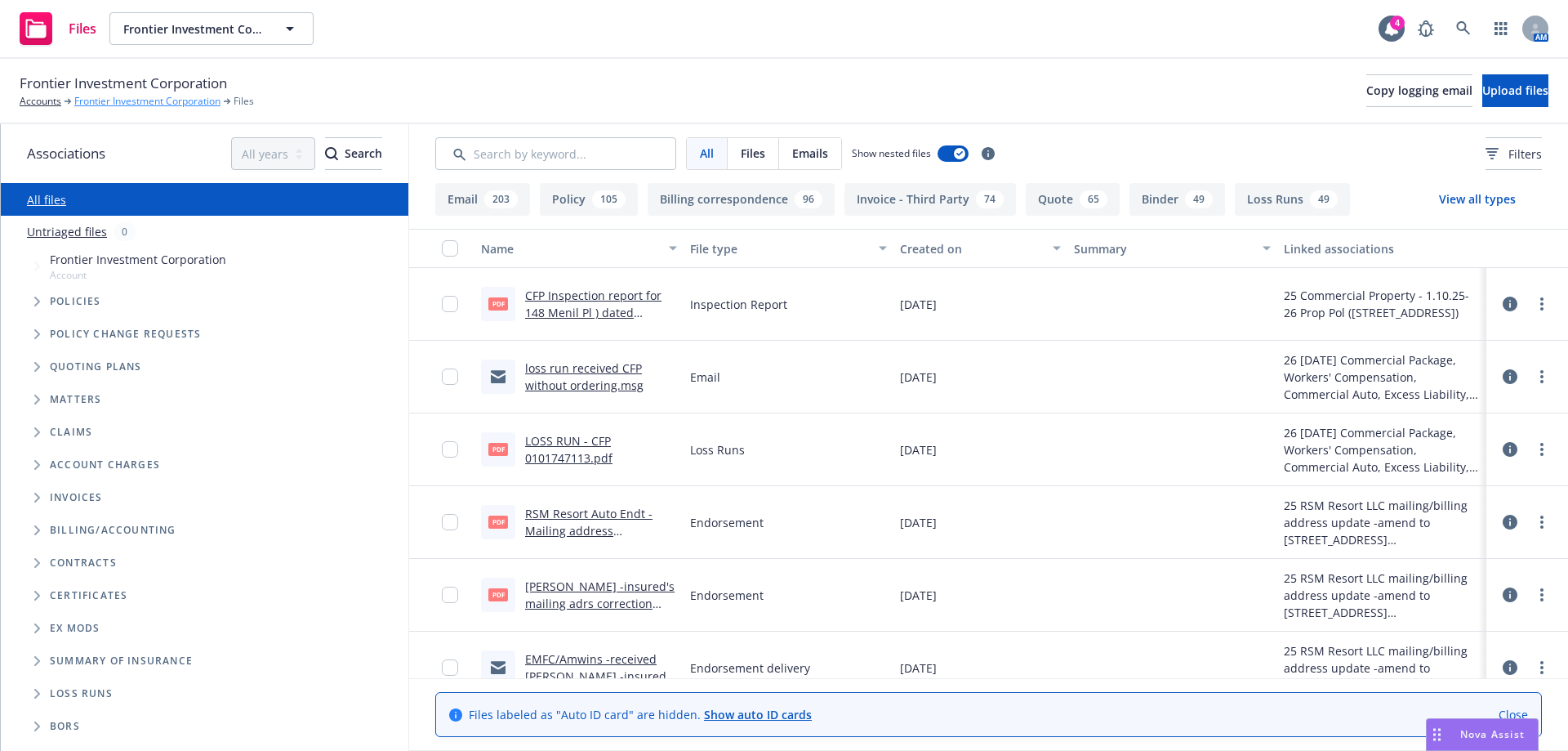
click at [134, 105] on link "Frontier Investment Corporation" at bounding box center [148, 100] width 147 height 14
